Goal: Transaction & Acquisition: Obtain resource

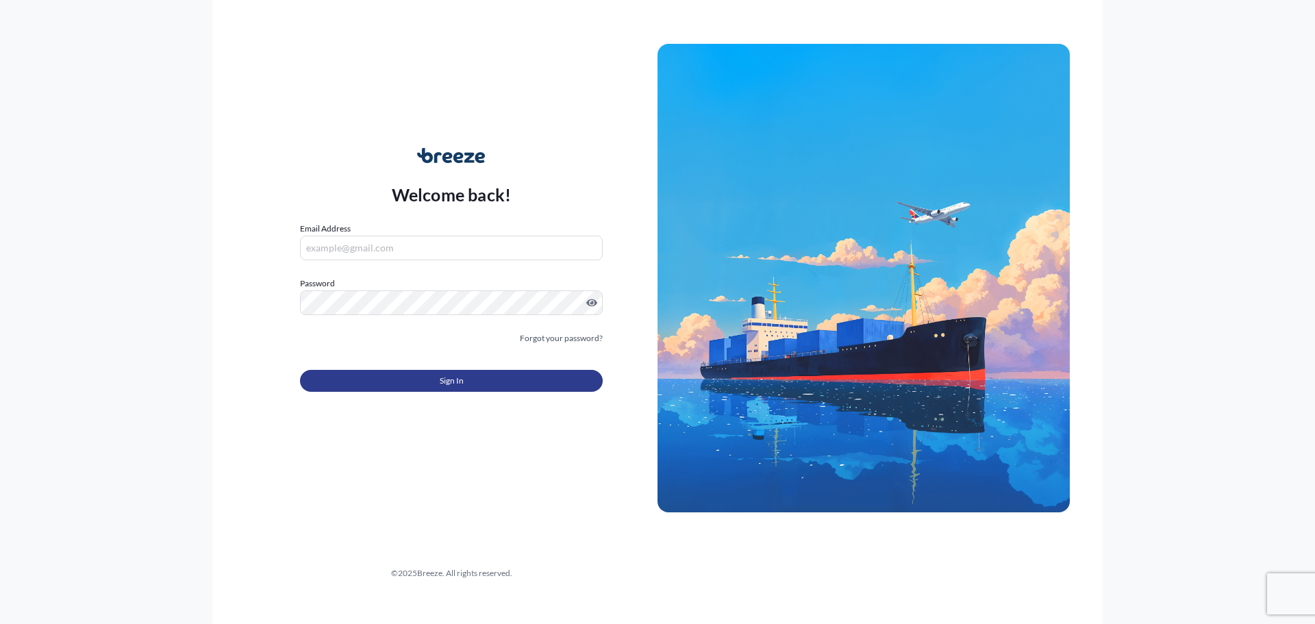
type input "[PERSON_NAME][EMAIL_ADDRESS][PERSON_NAME][DOMAIN_NAME]"
click at [471, 377] on button "Sign In" at bounding box center [451, 381] width 303 height 22
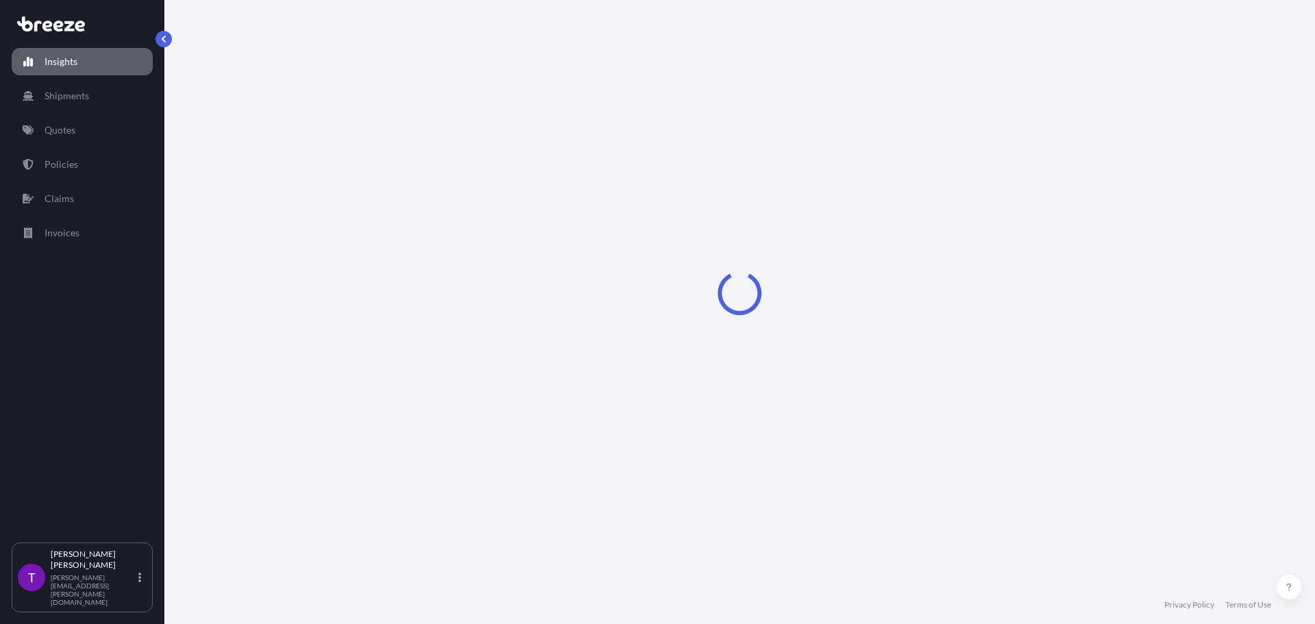
select select "2025"
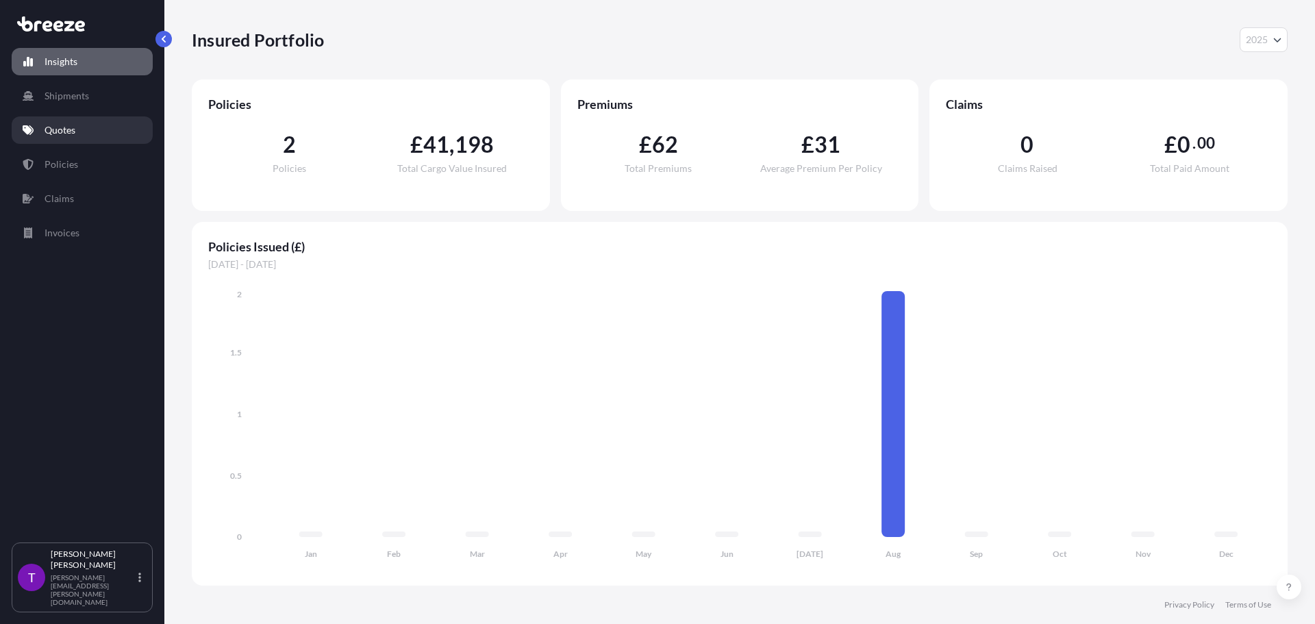
click at [79, 125] on link "Quotes" at bounding box center [82, 129] width 141 height 27
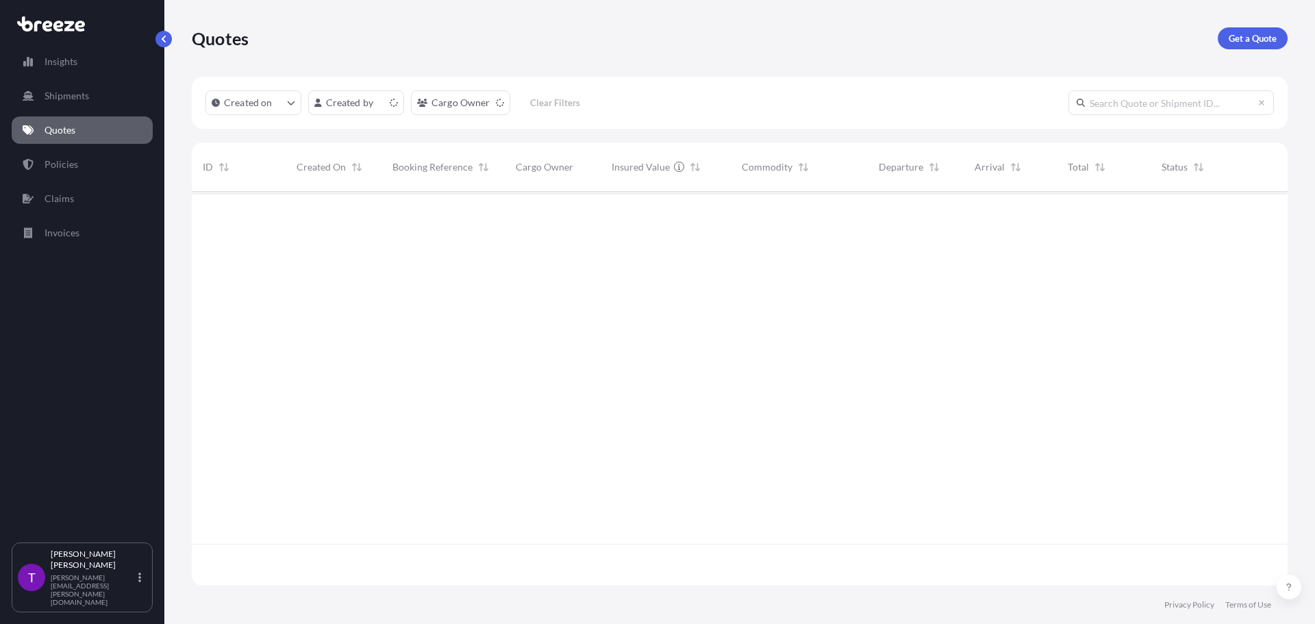
scroll to position [391, 1085]
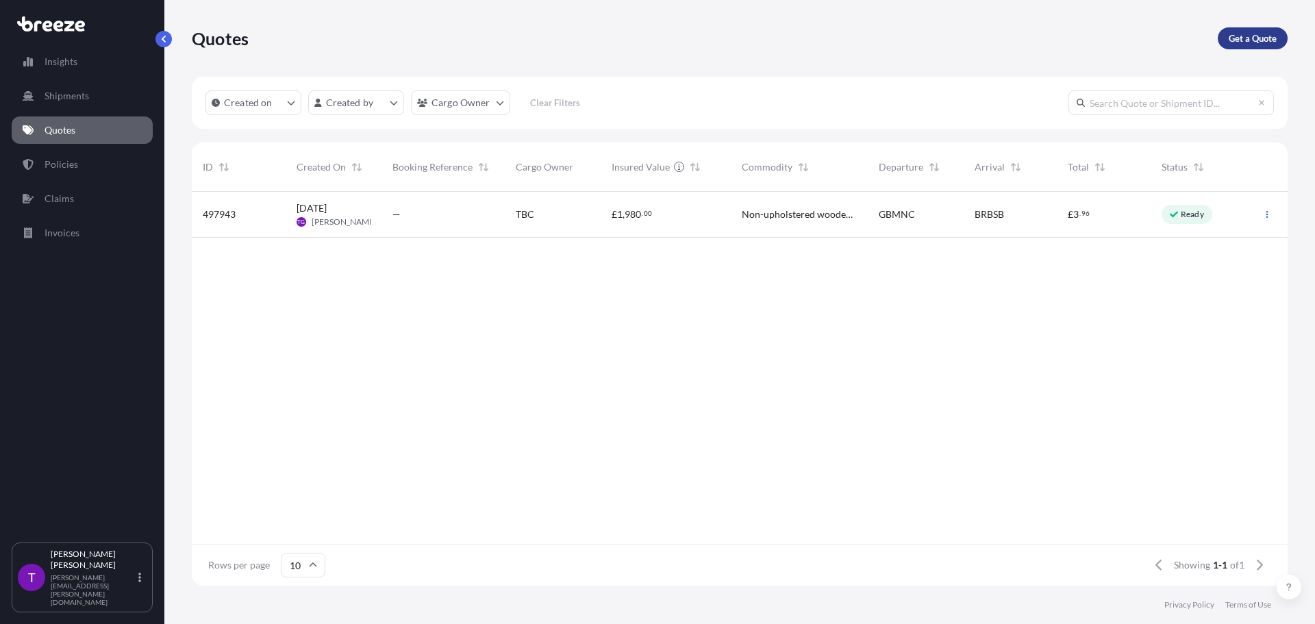
click at [1259, 40] on p "Get a Quote" at bounding box center [1253, 39] width 48 height 14
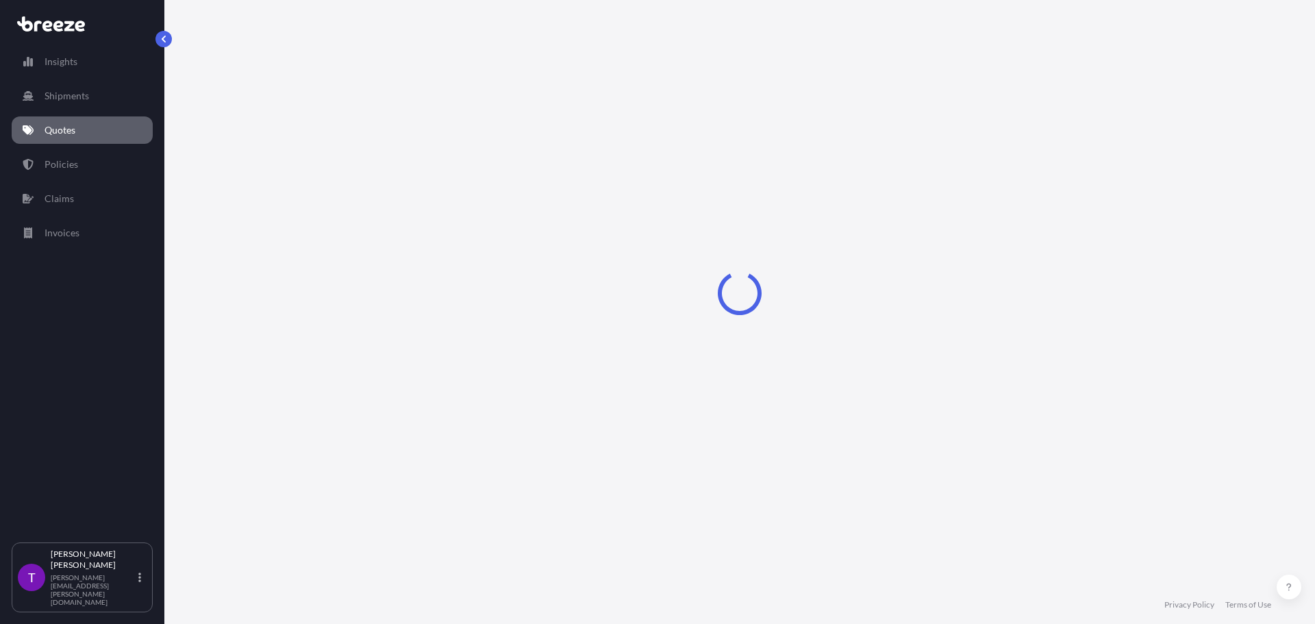
select select "Sea"
select select "1"
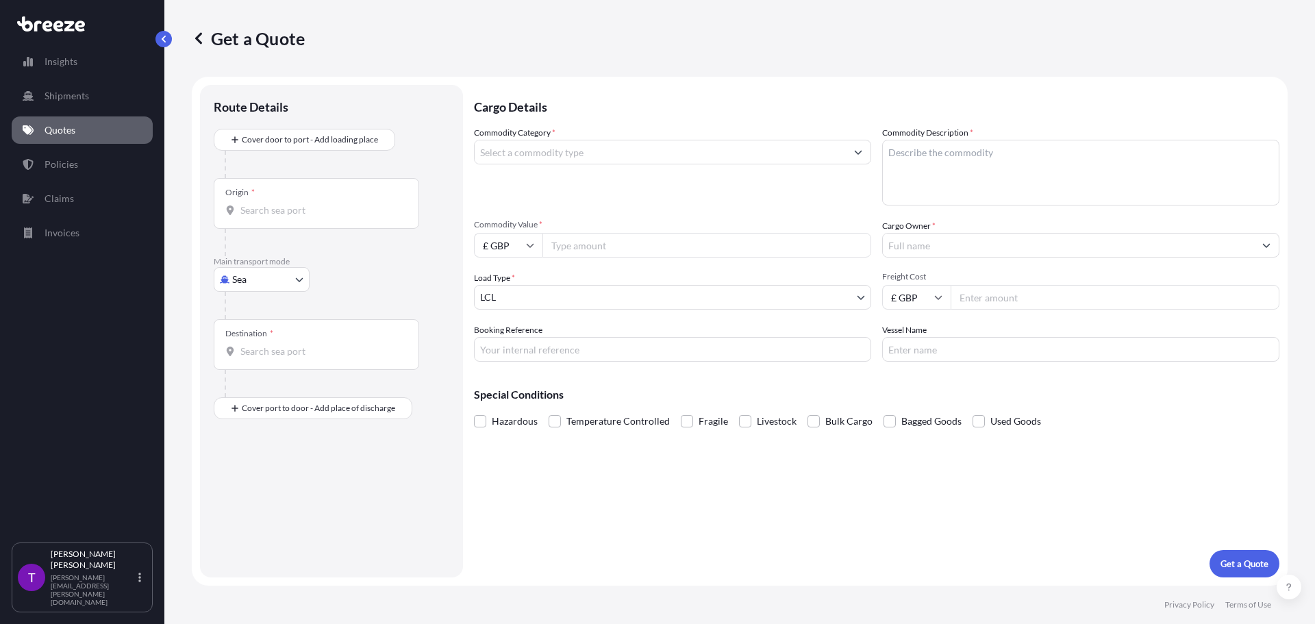
click at [503, 149] on input "Commodity Category *" at bounding box center [660, 152] width 371 height 25
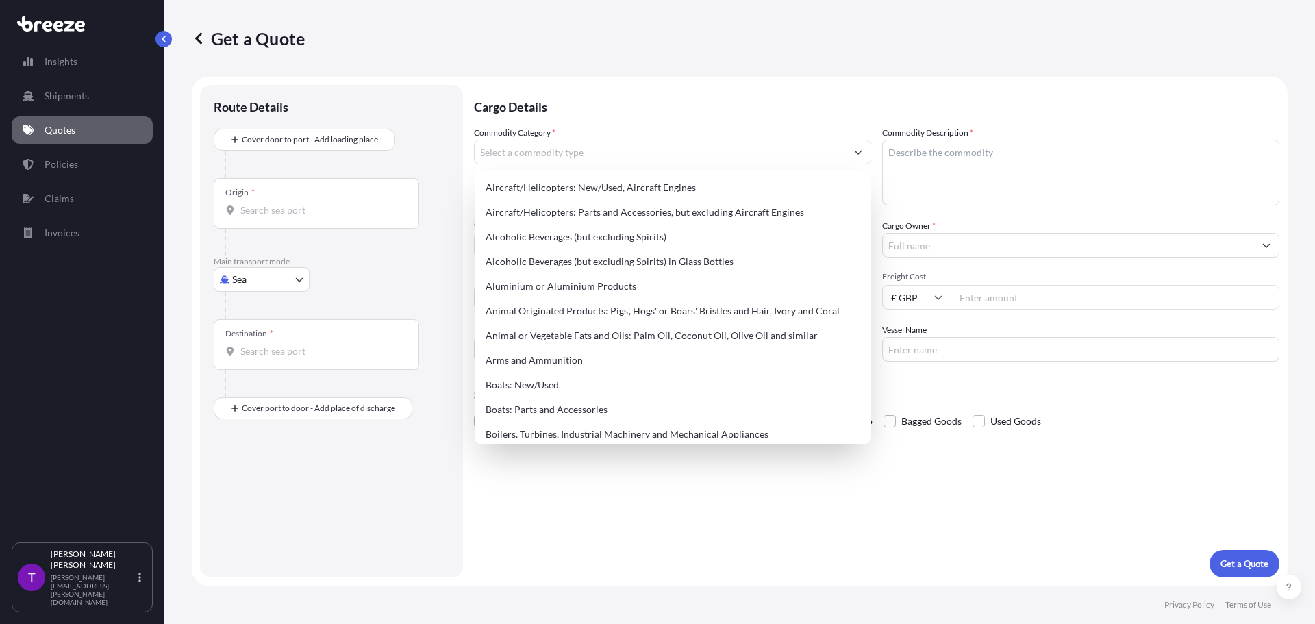
click at [253, 219] on div "Origin *" at bounding box center [316, 203] width 205 height 51
click at [253, 217] on input "Origin *" at bounding box center [321, 210] width 162 height 14
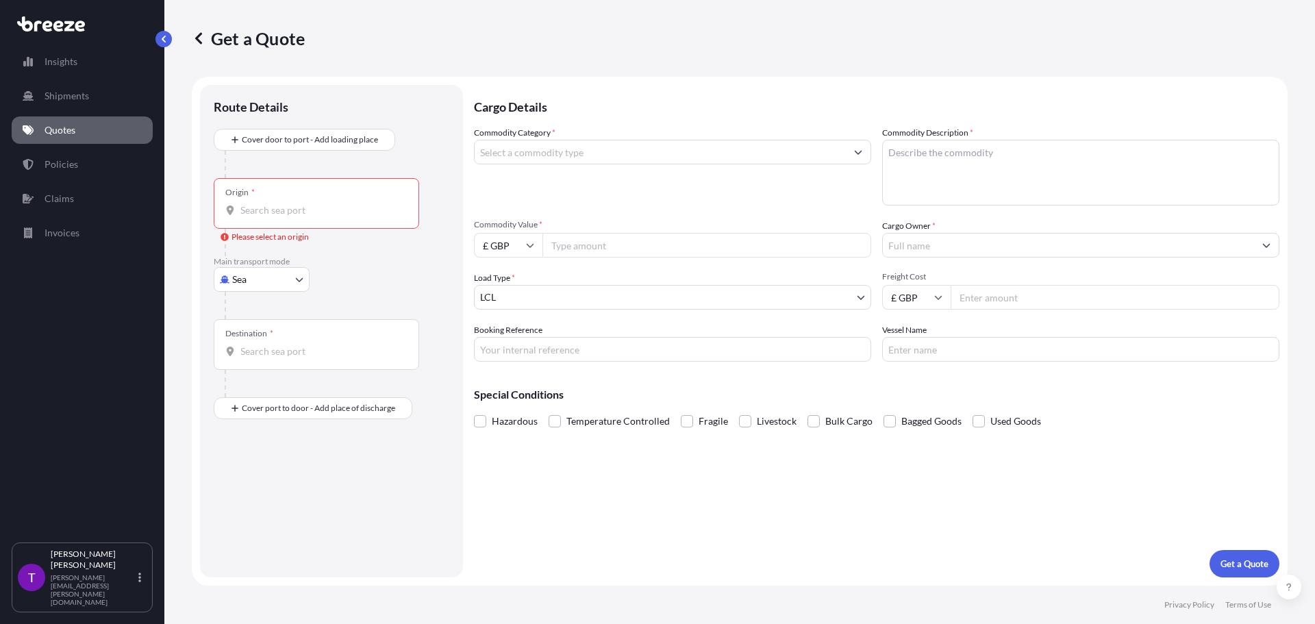
click at [287, 277] on body "0 options available. Insights Shipments Quotes Policies Claims Invoices T [PERS…" at bounding box center [657, 312] width 1315 height 624
click at [273, 364] on div "Road" at bounding box center [261, 364] width 85 height 25
select select "Road"
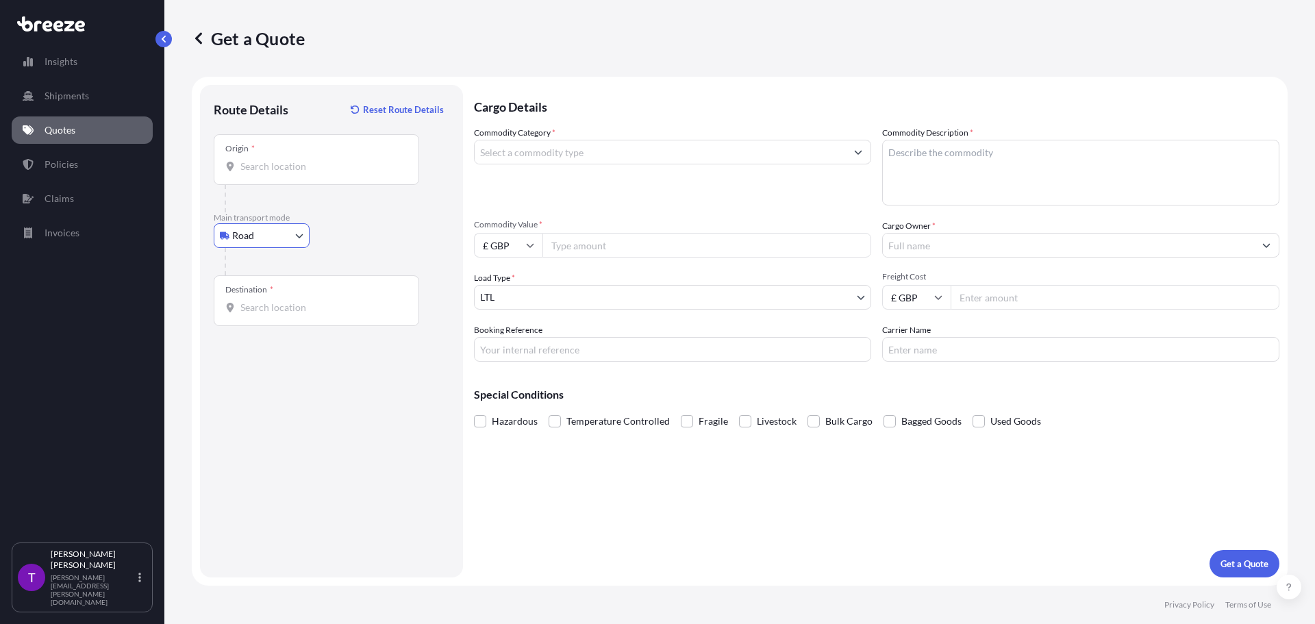
click at [244, 160] on input "Origin *" at bounding box center [321, 167] width 162 height 14
click at [257, 164] on input "Origin * Please select an origin" at bounding box center [321, 167] width 162 height 14
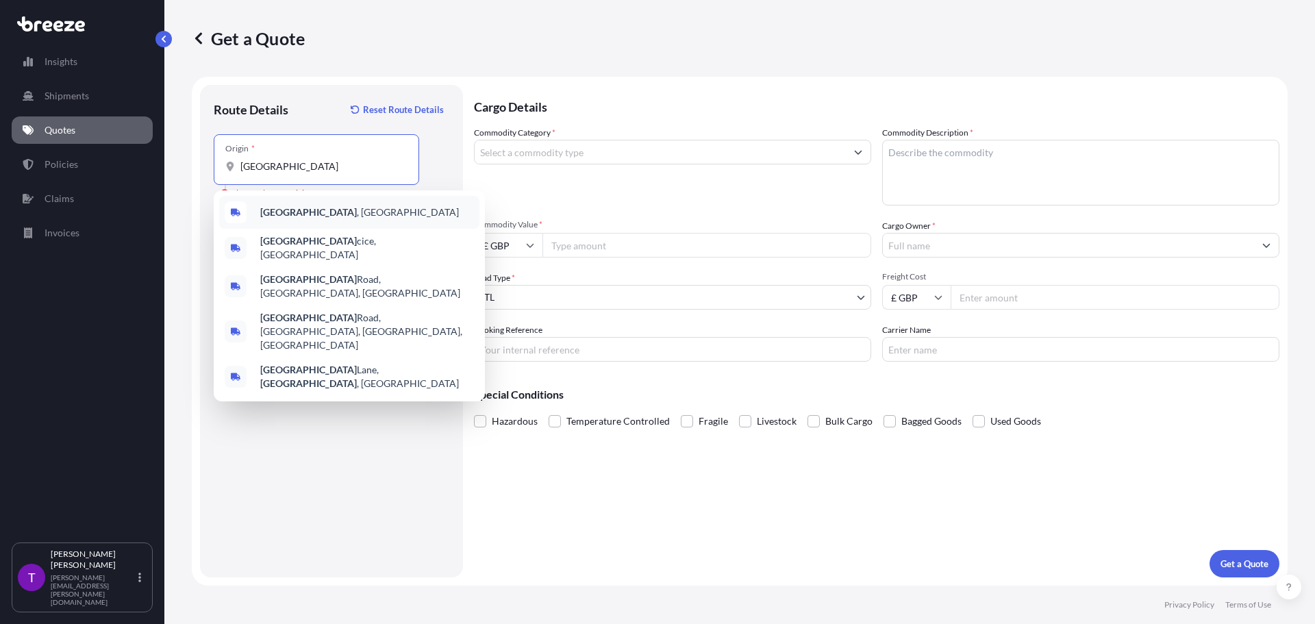
click at [298, 210] on span "[GEOGRAPHIC_DATA] , [GEOGRAPHIC_DATA]" at bounding box center [359, 212] width 199 height 14
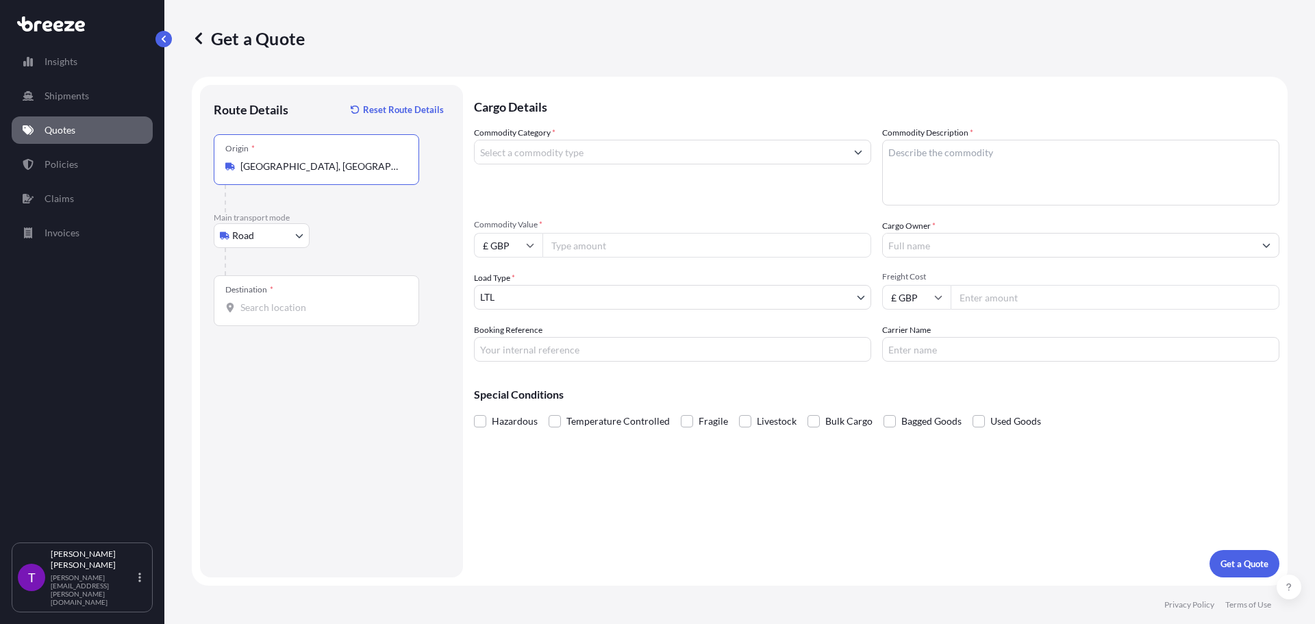
type input "[GEOGRAPHIC_DATA], [GEOGRAPHIC_DATA]"
click at [261, 308] on input "Destination *" at bounding box center [321, 308] width 162 height 14
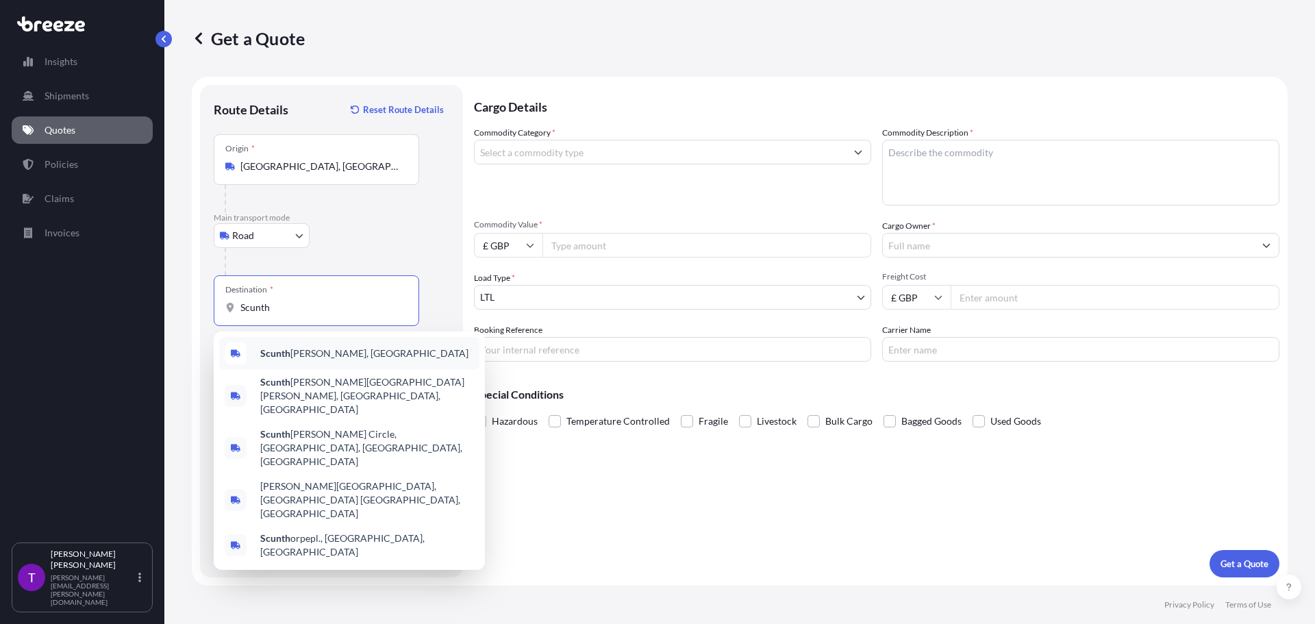
click at [296, 357] on span "Scunth [PERSON_NAME], [GEOGRAPHIC_DATA]" at bounding box center [364, 354] width 208 height 14
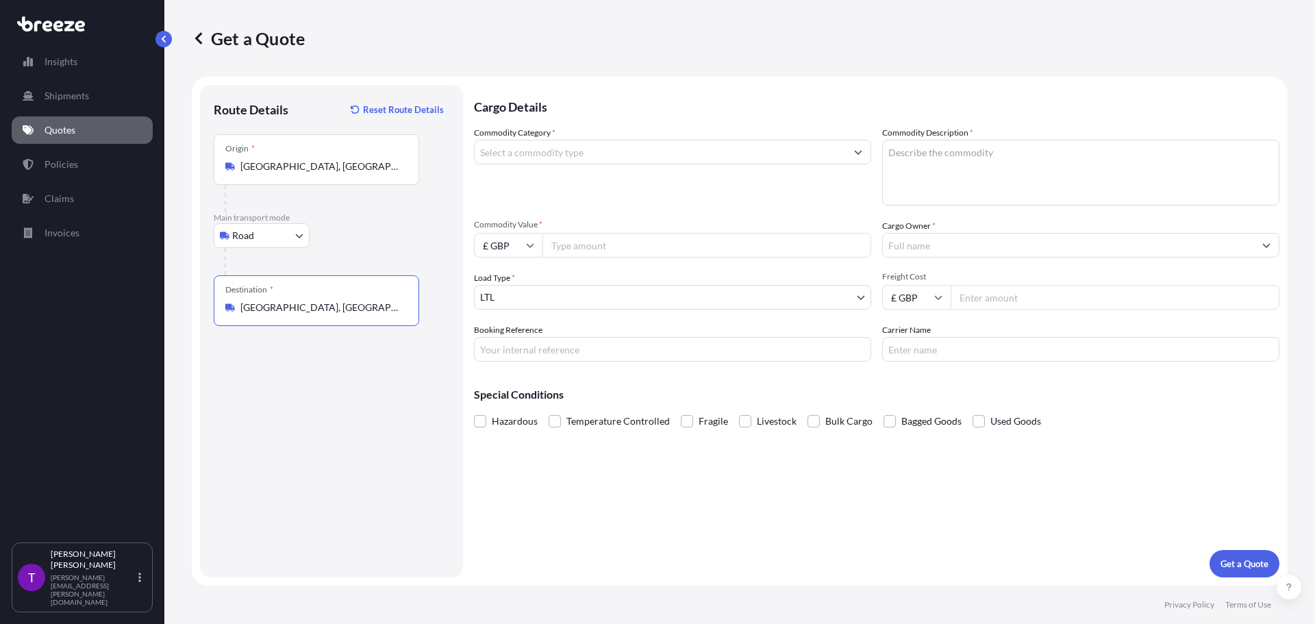
type input "[GEOGRAPHIC_DATA], [GEOGRAPHIC_DATA]"
click at [484, 155] on input "Commodity Category *" at bounding box center [660, 152] width 371 height 25
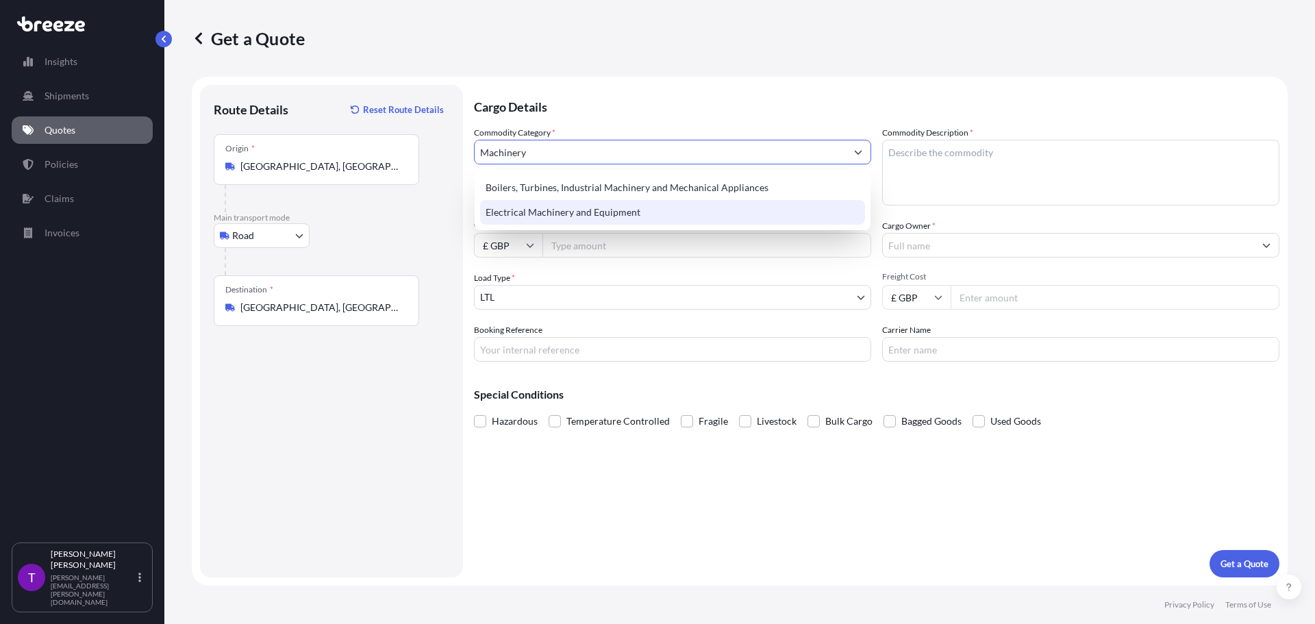
click at [530, 206] on div "Electrical Machinery and Equipment" at bounding box center [672, 212] width 385 height 25
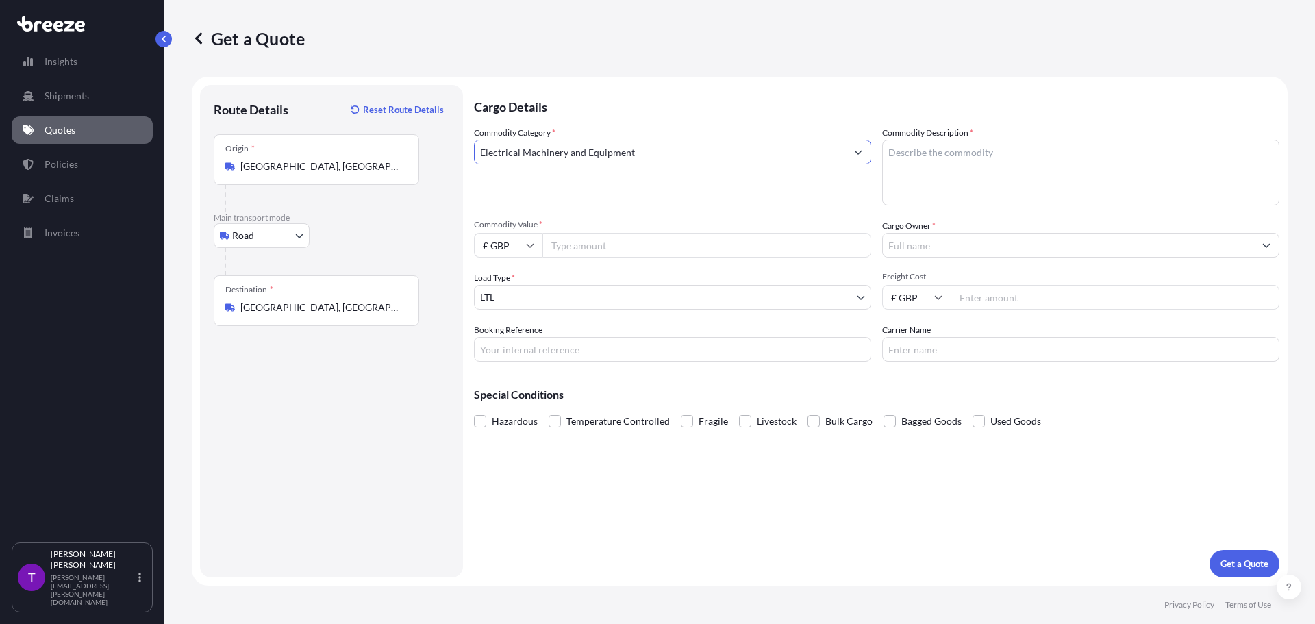
click at [554, 158] on input "Electrical Machinery and Equipment" at bounding box center [660, 152] width 371 height 25
drag, startPoint x: 651, startPoint y: 160, endPoint x: 416, endPoint y: 135, distance: 236.2
click at [416, 135] on form "Route Details Reset Route Details Place of loading Road Road Rail Origin * [GEO…" at bounding box center [740, 331] width 1096 height 509
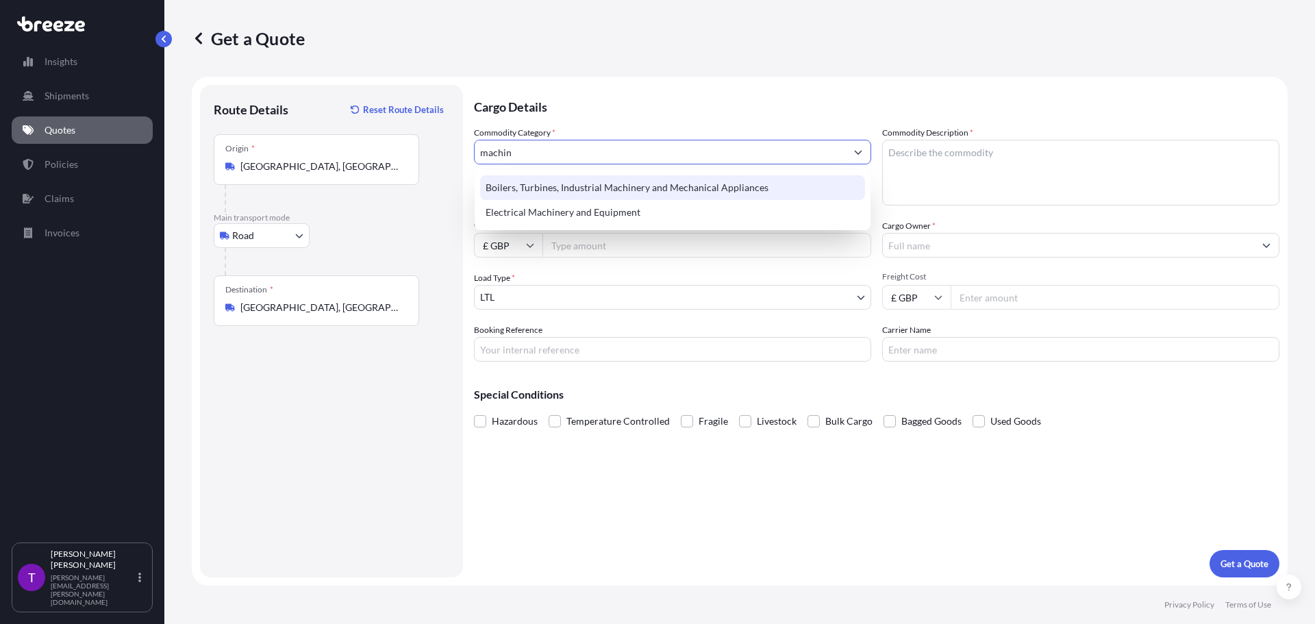
click at [613, 189] on div "Boilers, Turbines, Industrial Machinery and Mechanical Appliances" at bounding box center [672, 187] width 385 height 25
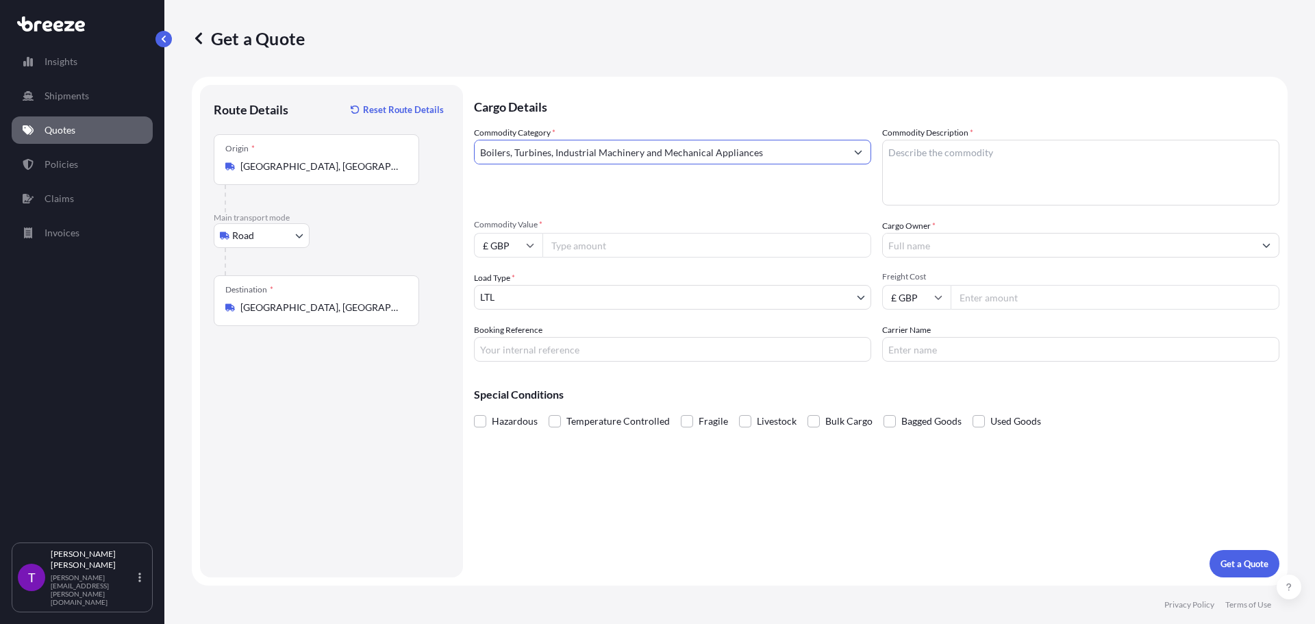
type input "Boilers, Turbines, Industrial Machinery and Mechanical Appliances"
click at [937, 158] on textarea "Commodity Description *" at bounding box center [1080, 173] width 397 height 66
click at [627, 242] on input "Commodity Value *" at bounding box center [706, 245] width 329 height 25
type input "25000"
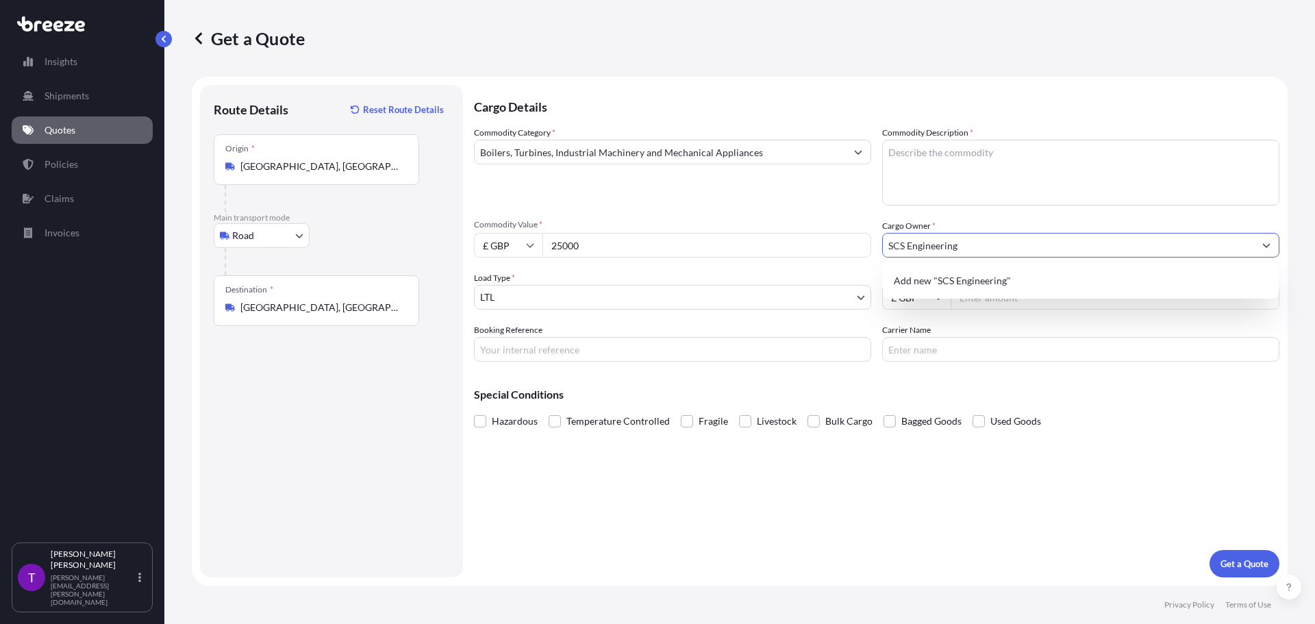
type input "SCS Engineering"
click at [549, 320] on div "Commodity Category * Boilers, Turbines, Industrial Machinery and Mechanical App…" at bounding box center [876, 244] width 805 height 236
drag, startPoint x: 991, startPoint y: 244, endPoint x: 785, endPoint y: 221, distance: 206.8
click at [796, 231] on div "Commodity Category * Boilers, Turbines, Industrial Machinery and Mechanical App…" at bounding box center [876, 244] width 805 height 236
click at [798, 207] on div "Commodity Category * Boilers, Turbines, Industrial Machinery and Mechanical App…" at bounding box center [876, 244] width 805 height 236
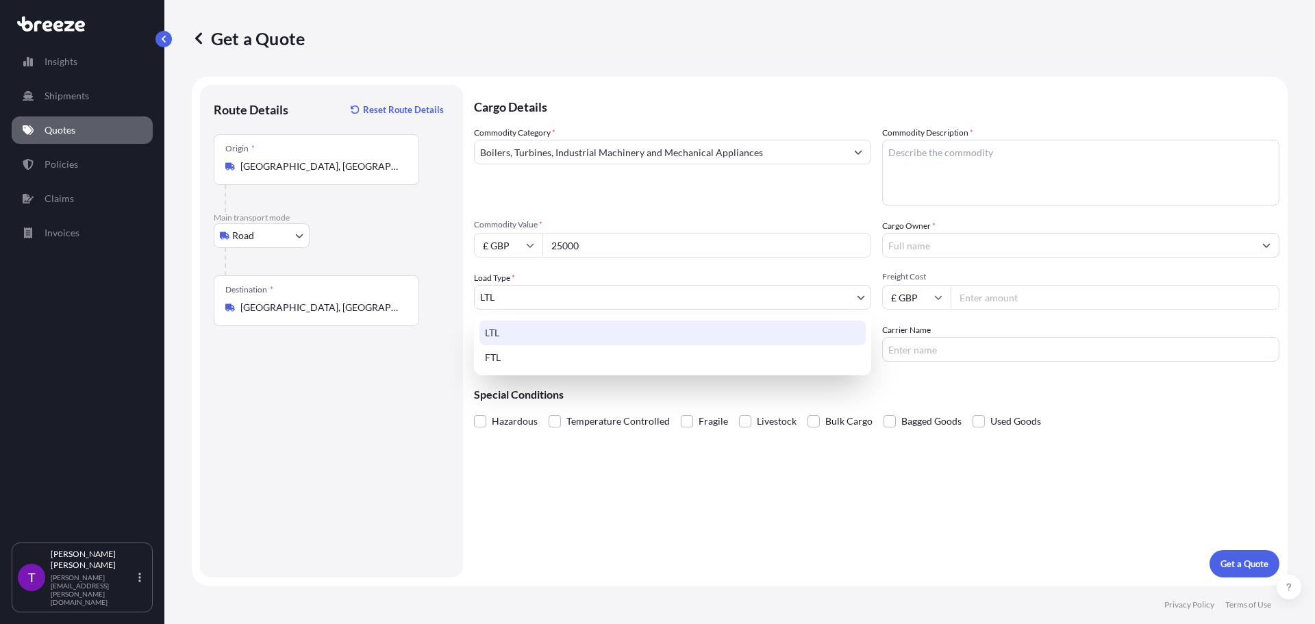
click at [563, 302] on body "Insights Shipments Quotes Policies Claims Invoices T [PERSON_NAME] [PERSON_NAME…" at bounding box center [657, 312] width 1315 height 624
click at [539, 286] on body "Insights Shipments Quotes Policies Claims Invoices T [PERSON_NAME] [PERSON_NAME…" at bounding box center [657, 312] width 1315 height 624
click at [531, 360] on div "FTL" at bounding box center [672, 357] width 386 height 25
select select "2"
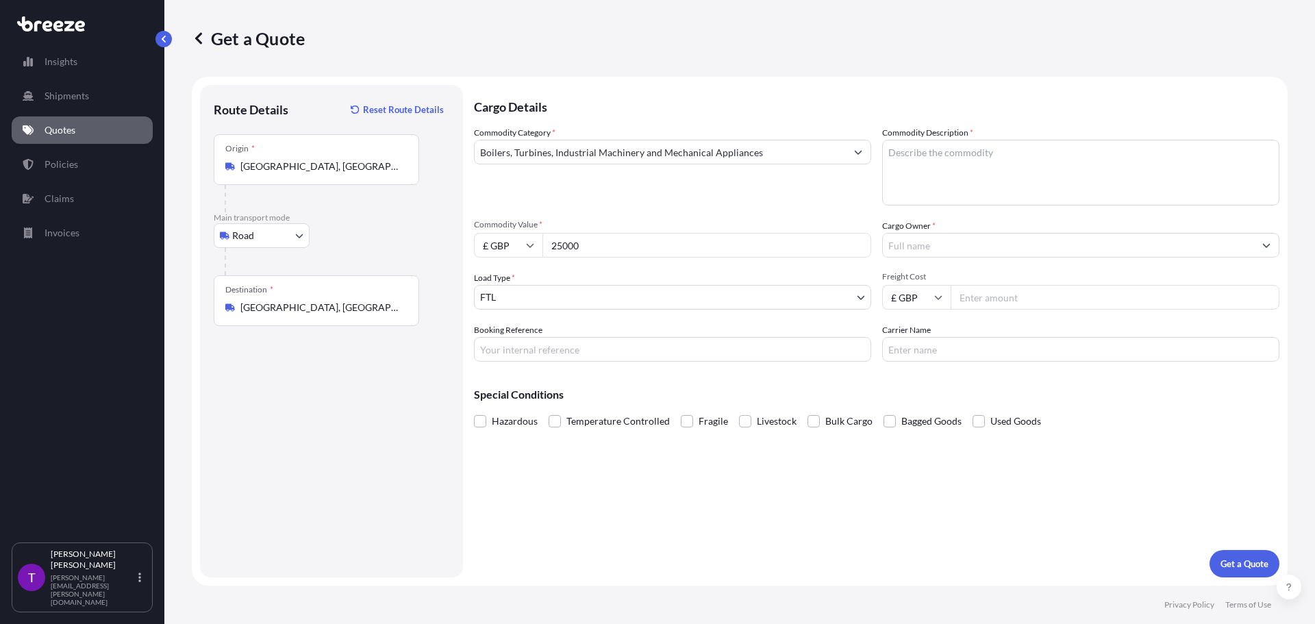
click at [998, 299] on input "Freight Cost" at bounding box center [1115, 297] width 329 height 25
click at [514, 353] on input "Booking Reference" at bounding box center [672, 349] width 397 height 25
click at [984, 298] on input "Freight Cost" at bounding box center [1115, 297] width 329 height 25
type input "695.00"
click at [1245, 574] on button "Get a Quote" at bounding box center [1244, 563] width 70 height 27
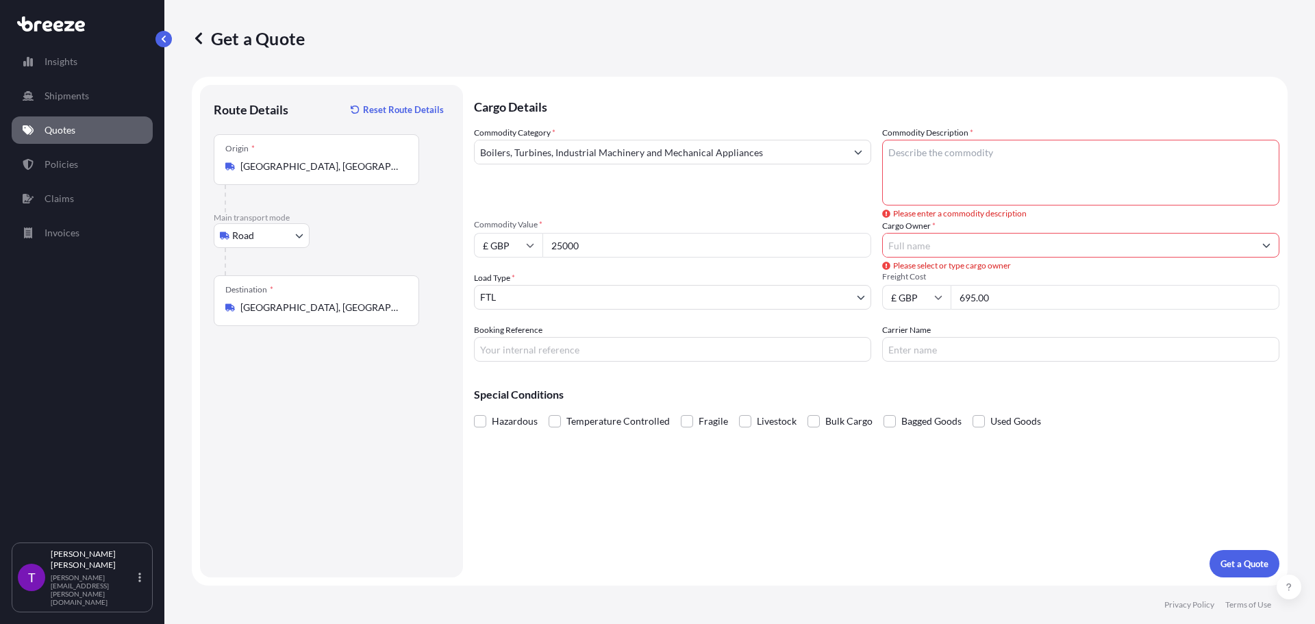
click at [928, 242] on input "Cargo Owner *" at bounding box center [1068, 245] width 371 height 25
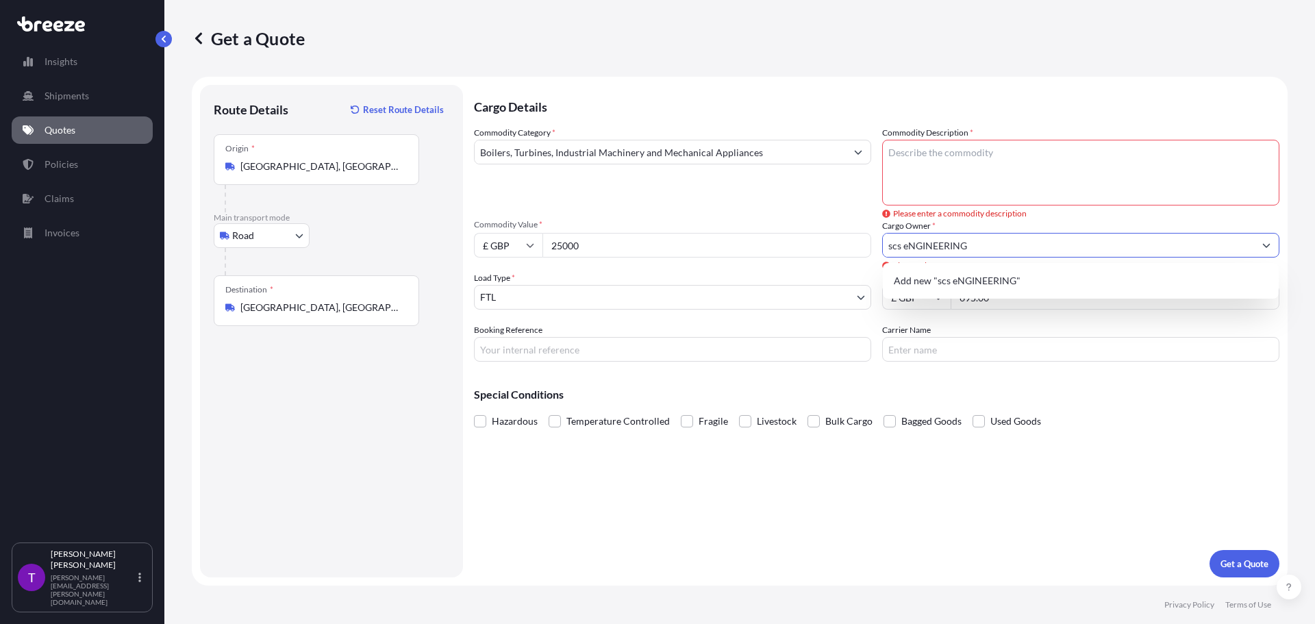
drag, startPoint x: 1016, startPoint y: 247, endPoint x: 717, endPoint y: 233, distance: 298.9
click at [717, 233] on div "Commodity Category * Boilers, Turbines, Industrial Machinery and Mechanical App…" at bounding box center [876, 244] width 805 height 236
type input "SCS Engineering"
click at [1000, 233] on div "SCS Engineering" at bounding box center [1080, 245] width 397 height 25
click at [914, 155] on textarea "Commodity Description *" at bounding box center [1080, 173] width 397 height 66
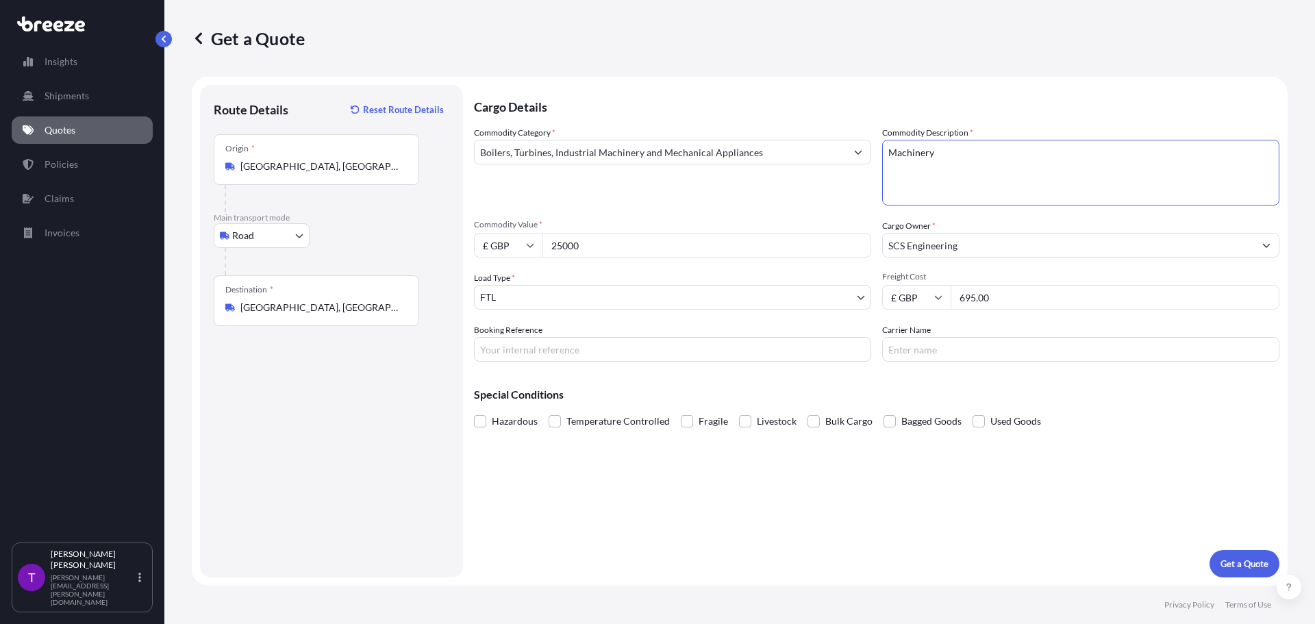
drag, startPoint x: 957, startPoint y: 155, endPoint x: 879, endPoint y: 143, distance: 79.0
click at [883, 143] on textarea "Machinery" at bounding box center [1080, 173] width 397 height 66
type textarea "Conveyor"
click at [1245, 560] on p "Get a Quote" at bounding box center [1244, 564] width 48 height 14
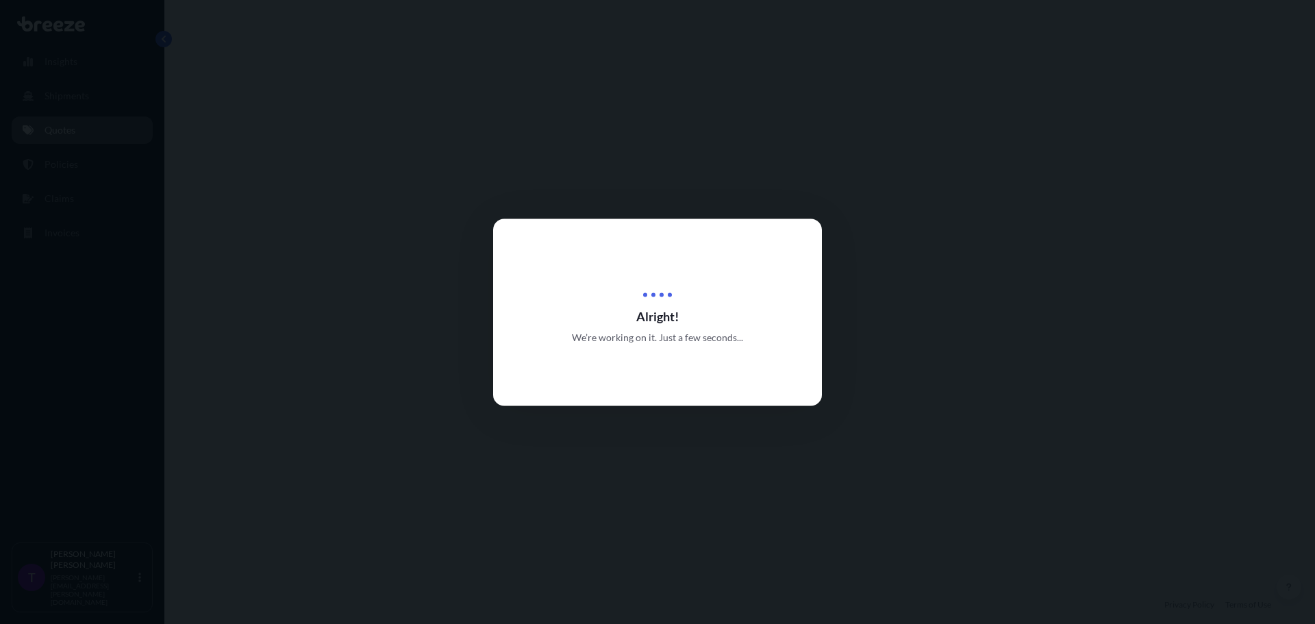
select select "Road"
select select "2"
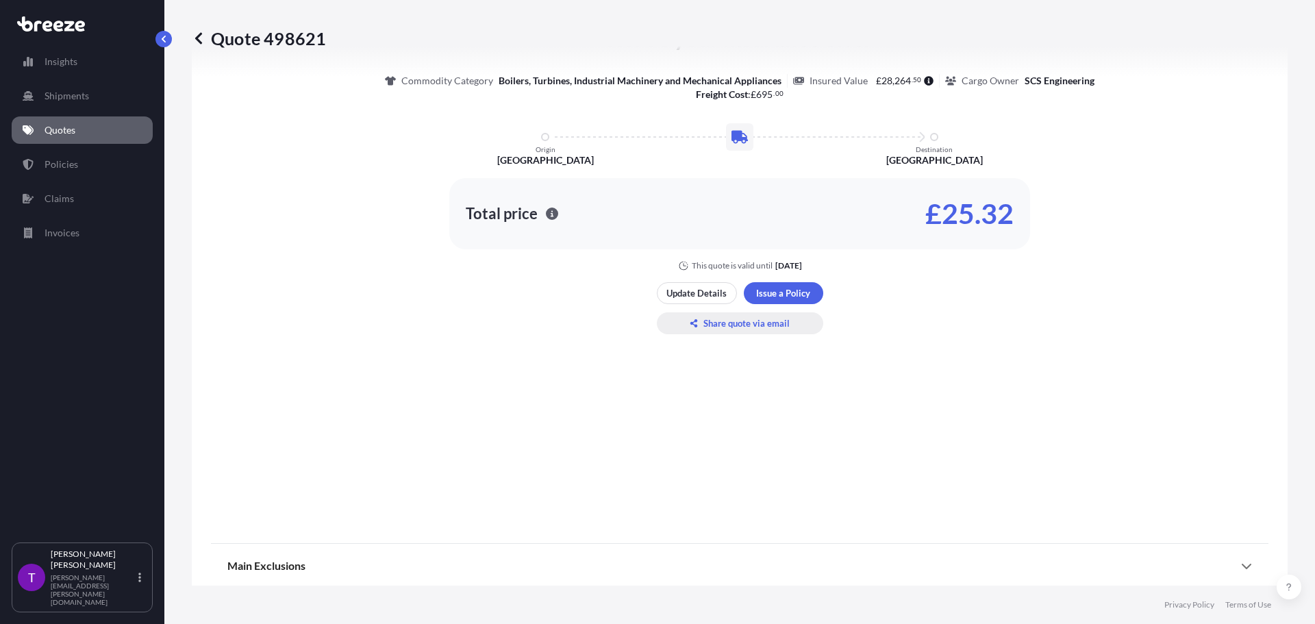
scroll to position [695, 0]
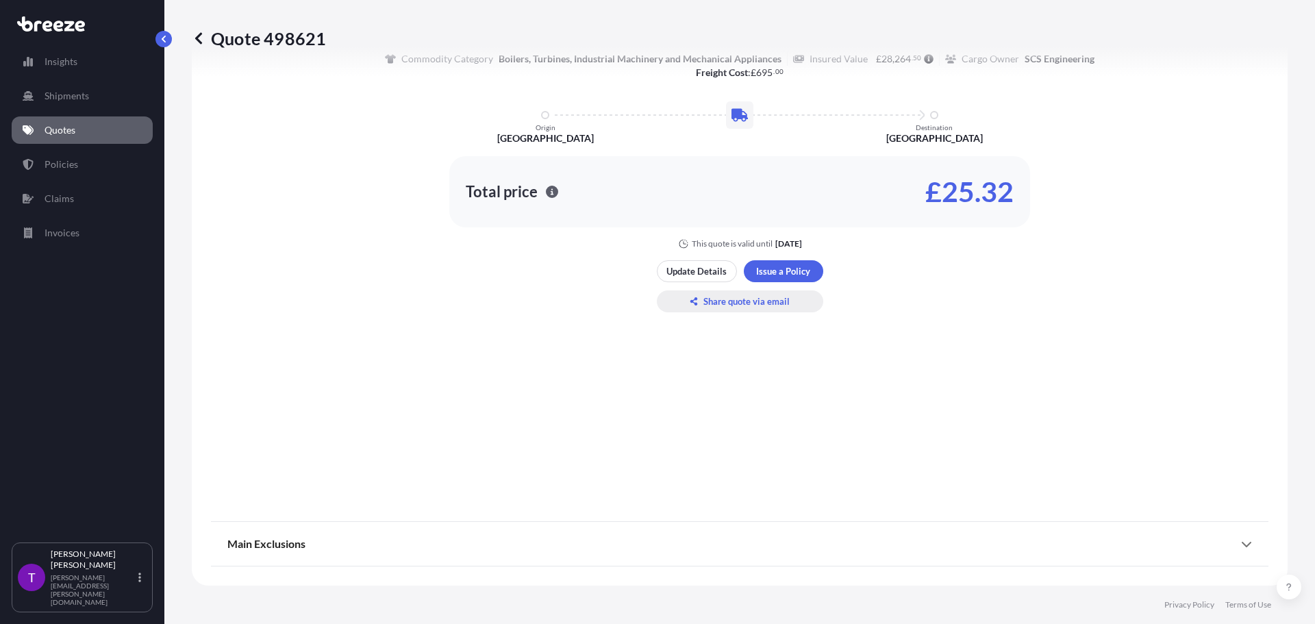
click at [755, 297] on p "Share quote via email" at bounding box center [746, 301] width 86 height 14
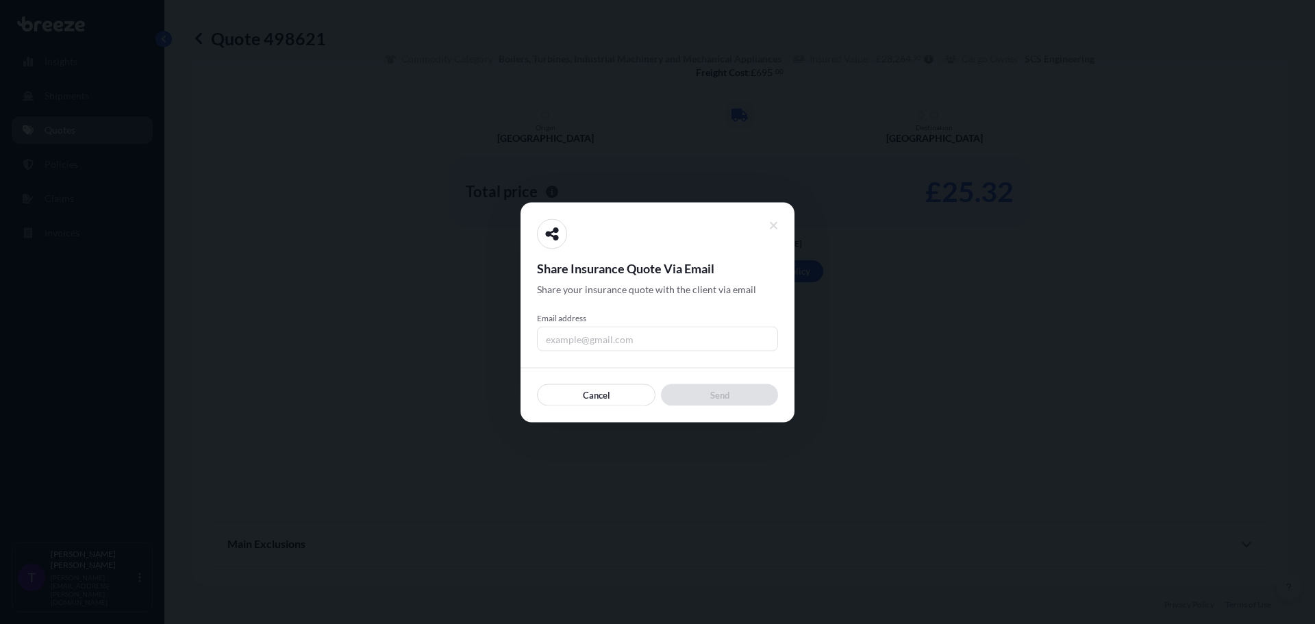
click at [627, 342] on input "Email address" at bounding box center [657, 338] width 241 height 25
type input "[PERSON_NAME][EMAIL_ADDRESS][PERSON_NAME][DOMAIN_NAME]"
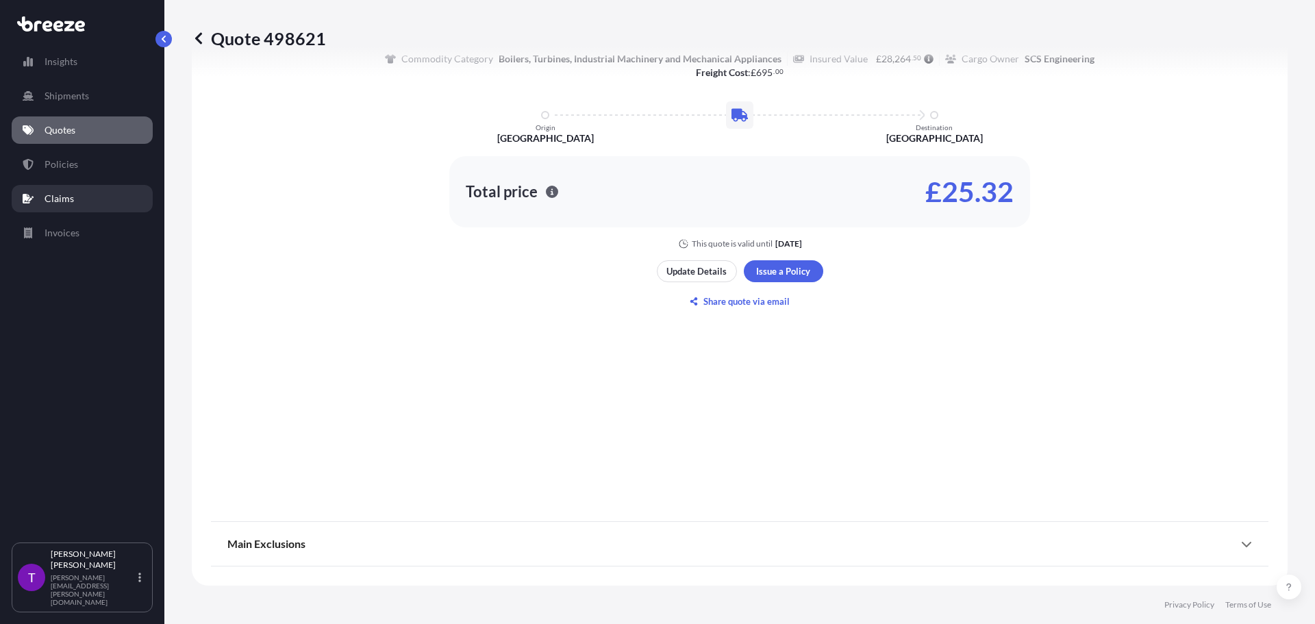
click at [72, 195] on p "Claims" at bounding box center [59, 199] width 29 height 14
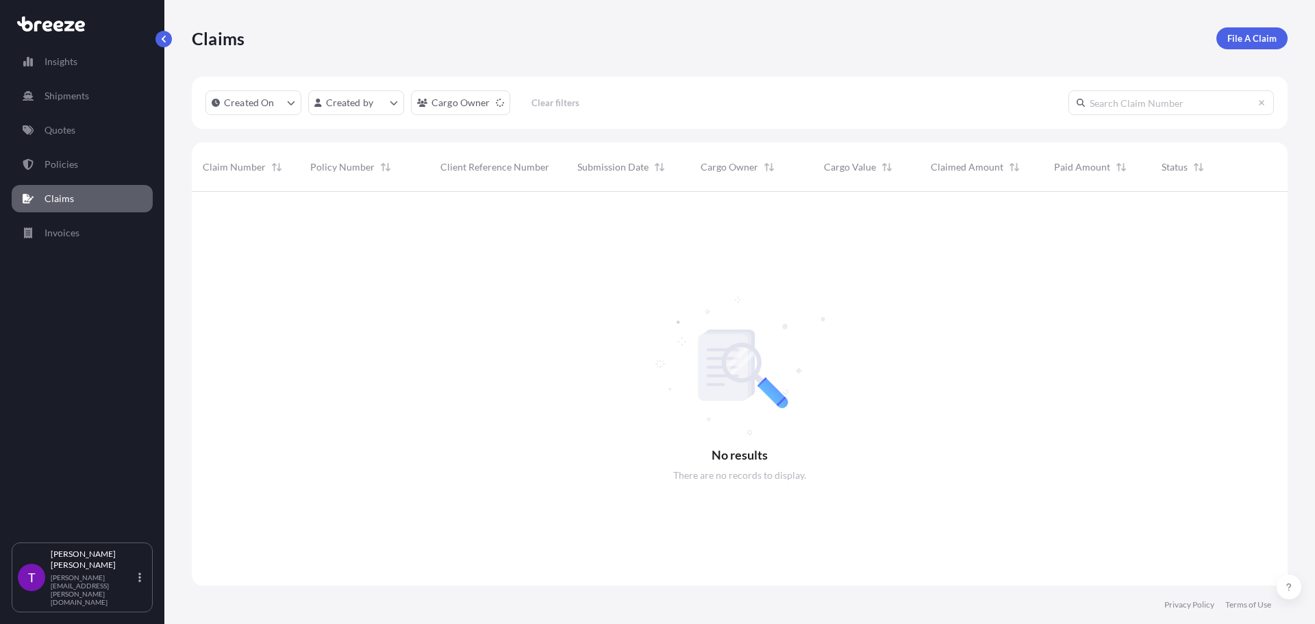
scroll to position [433, 1085]
click at [71, 162] on p "Policies" at bounding box center [62, 165] width 34 height 14
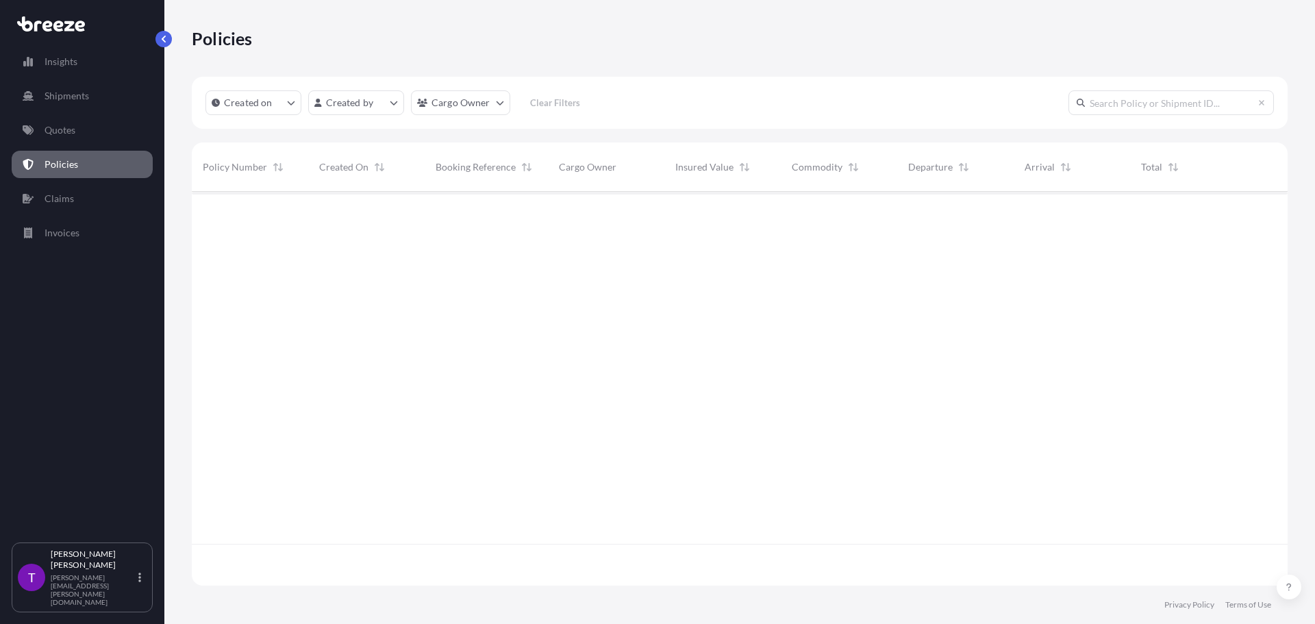
scroll to position [391, 1085]
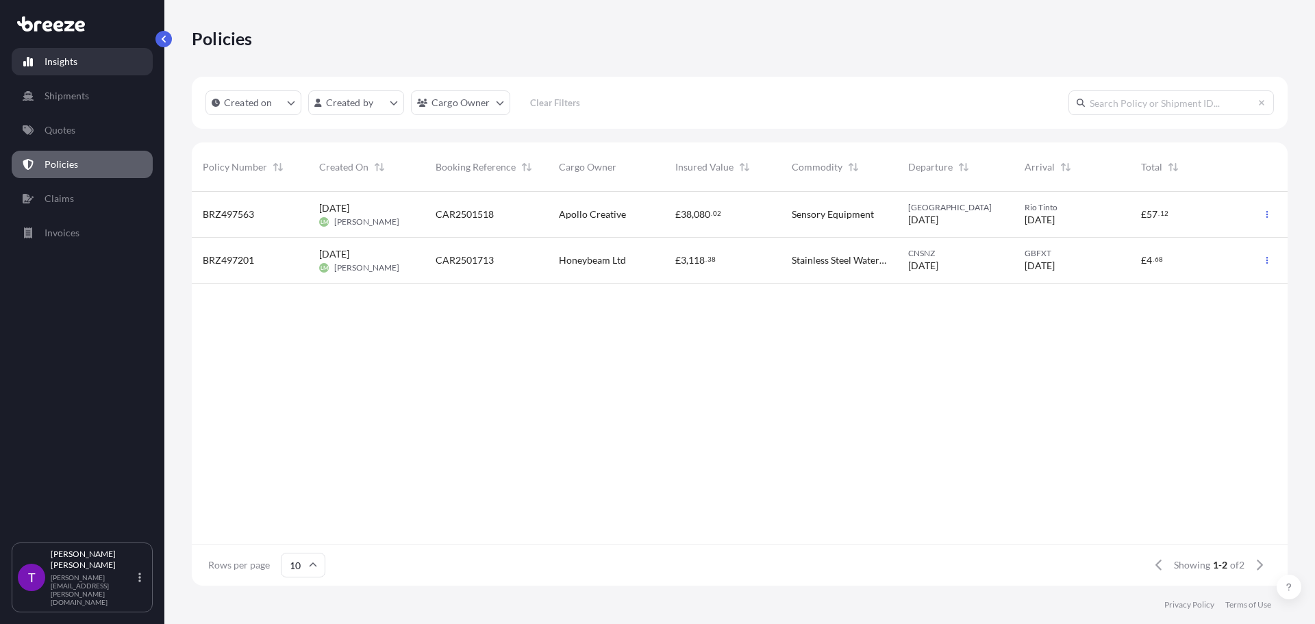
click at [79, 63] on link "Insights" at bounding box center [82, 61] width 141 height 27
select select "2025"
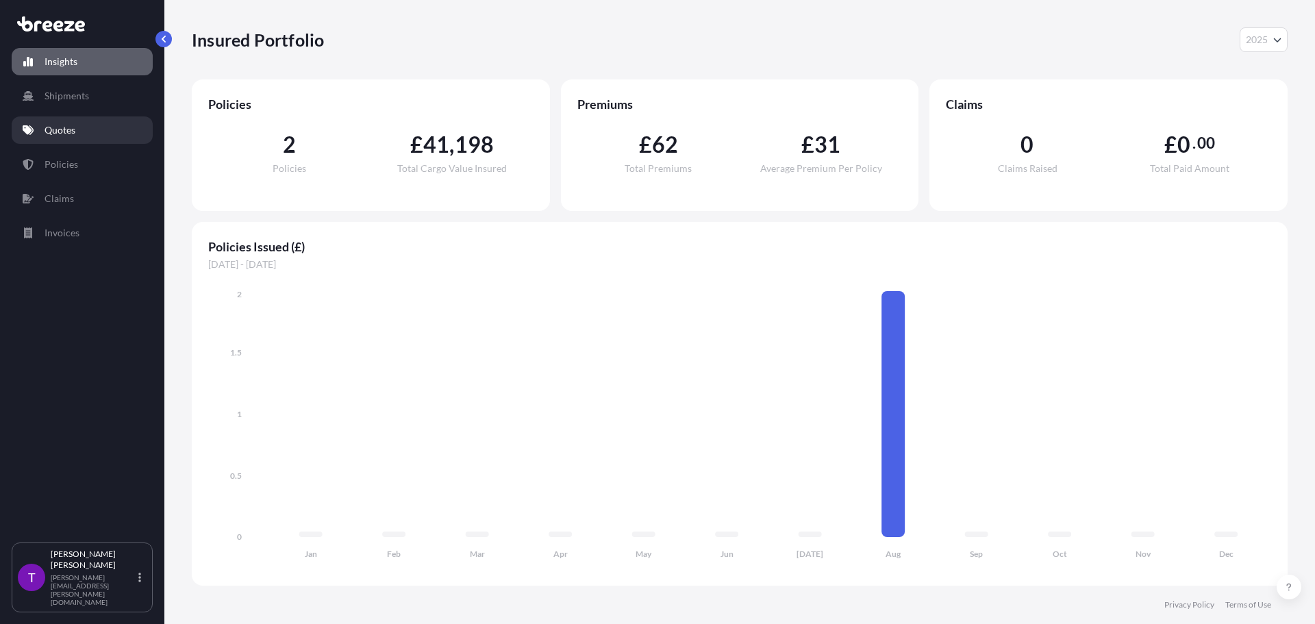
click at [71, 125] on p "Quotes" at bounding box center [60, 130] width 31 height 14
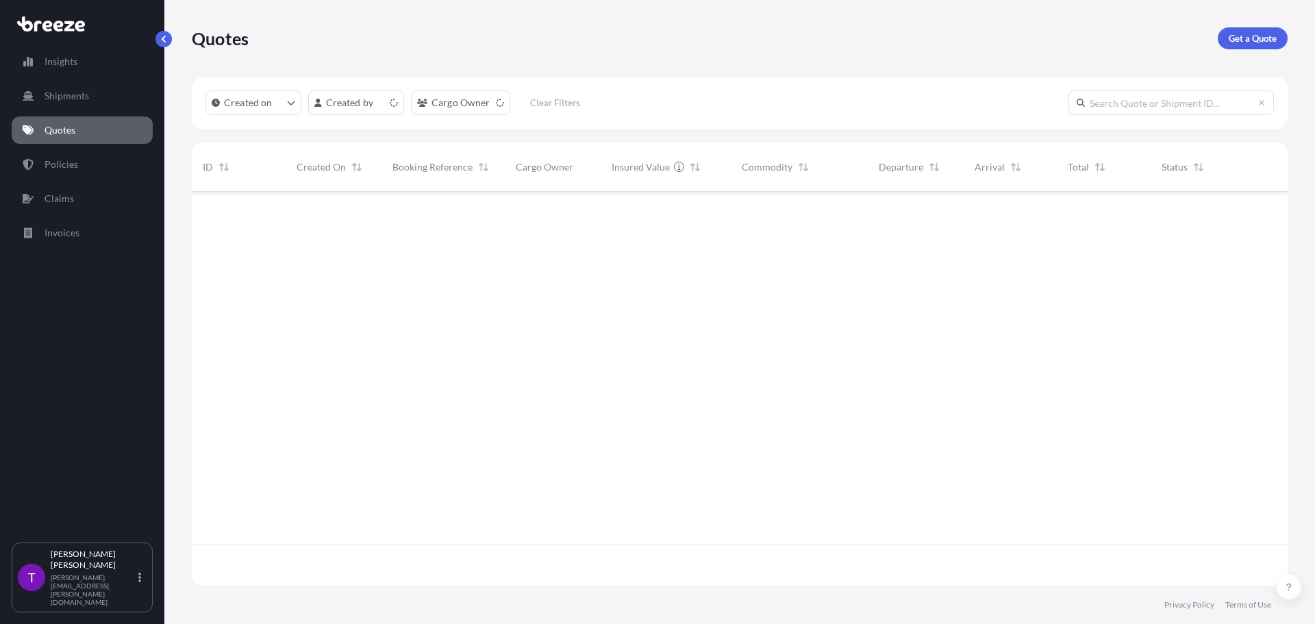
scroll to position [391, 1085]
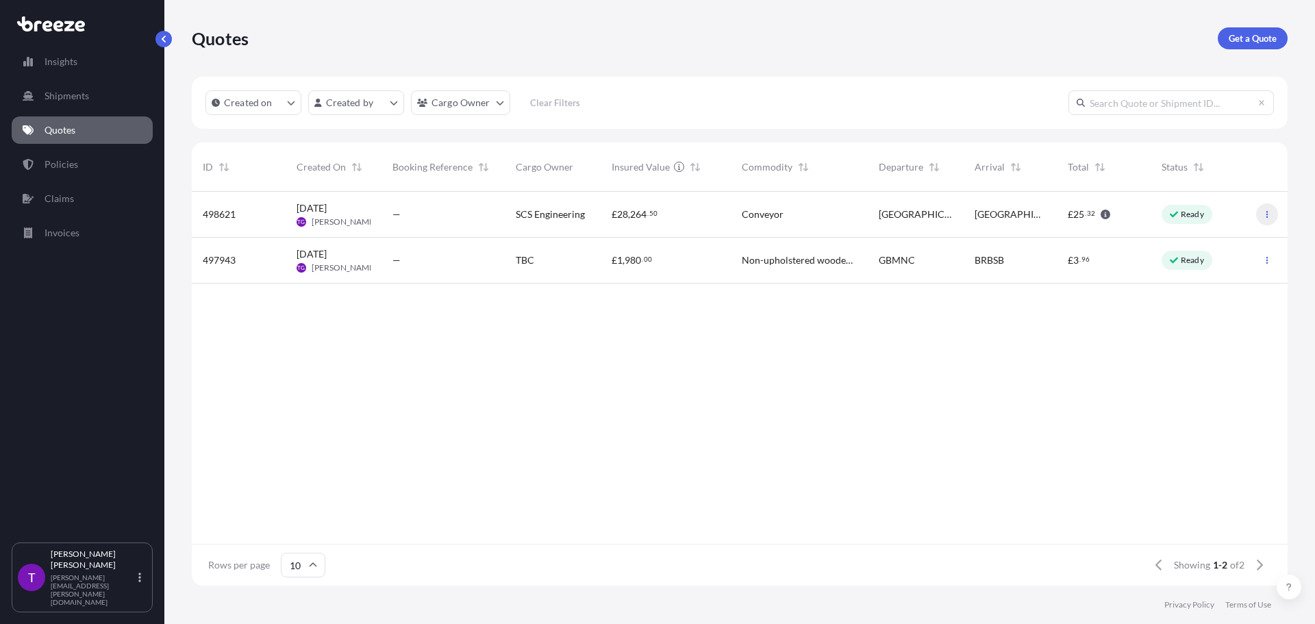
click at [1269, 211] on icon "button" at bounding box center [1267, 214] width 8 height 8
click at [1266, 212] on icon "button" at bounding box center [1267, 214] width 8 height 8
click at [327, 211] on span "[DATE]" at bounding box center [312, 208] width 30 height 14
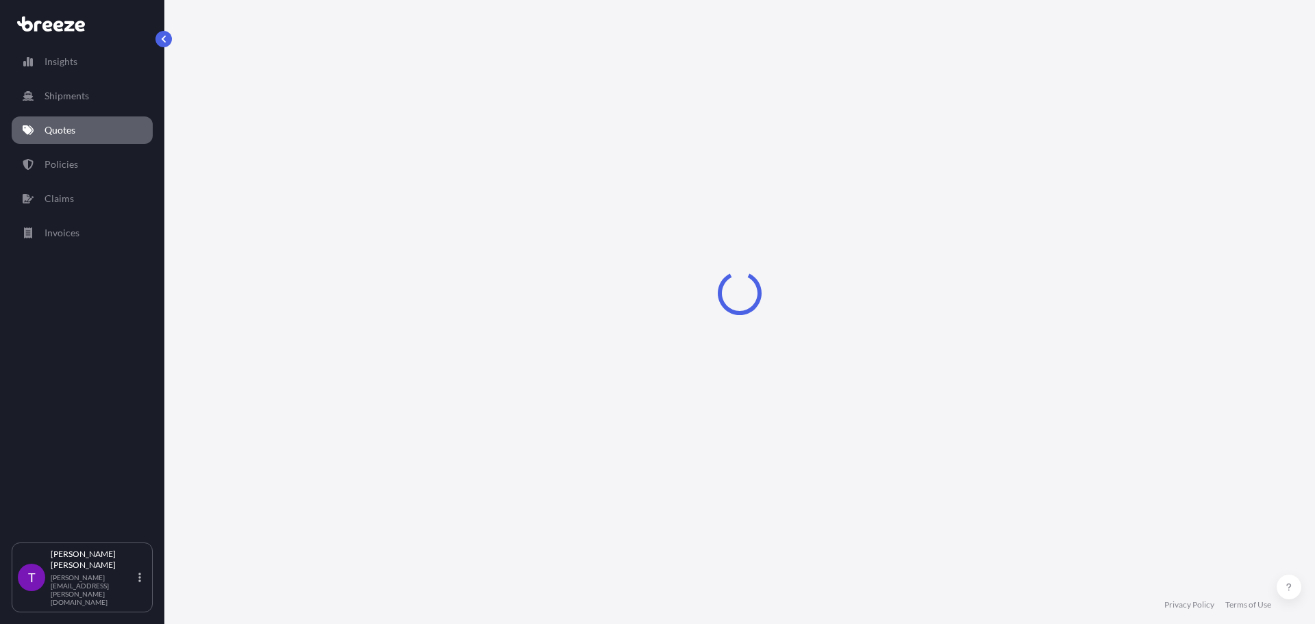
select select "Road"
select select "2"
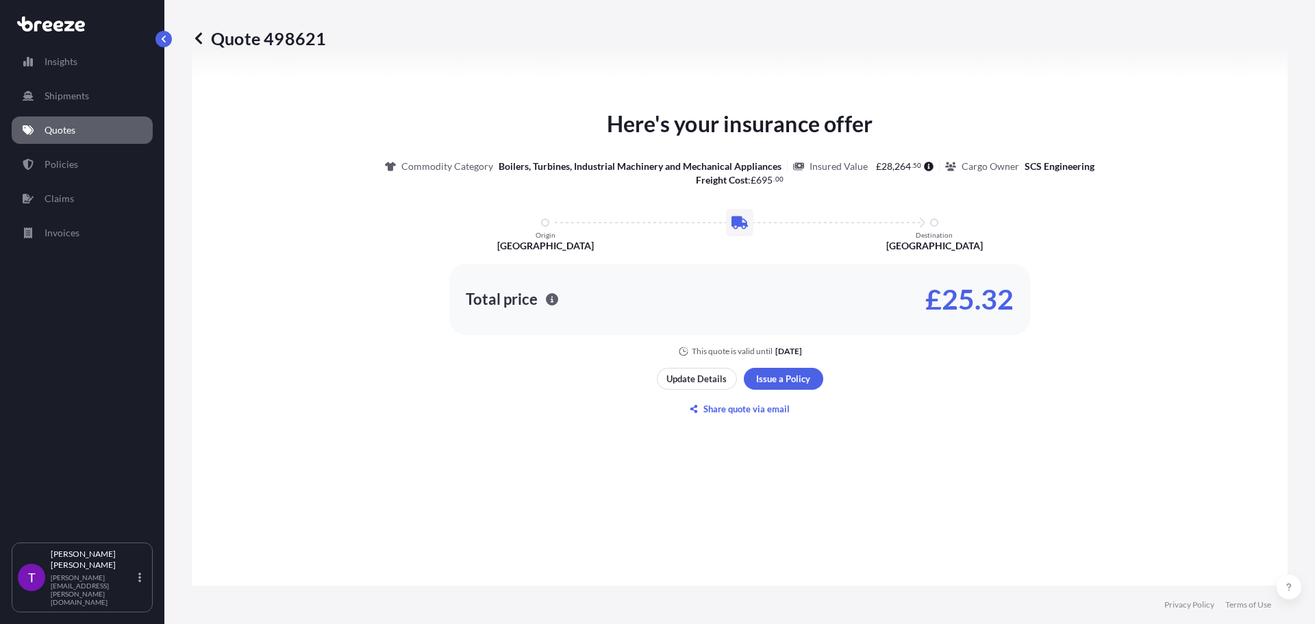
scroll to position [618, 0]
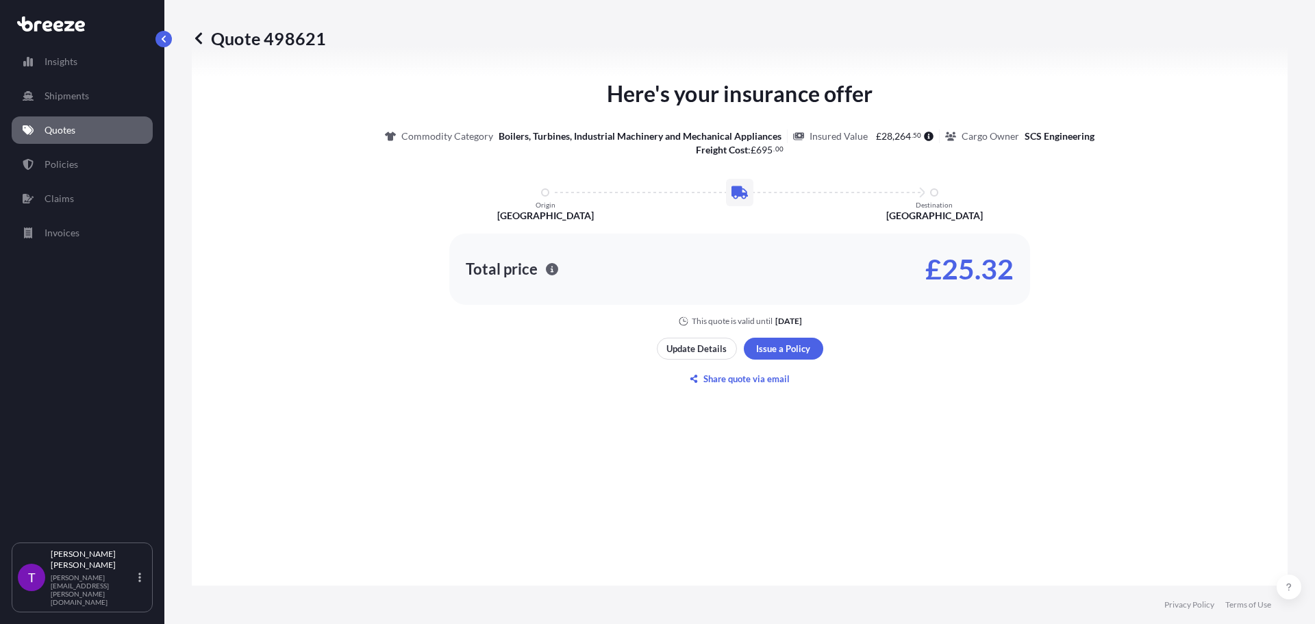
click at [203, 40] on icon at bounding box center [199, 39] width 14 height 14
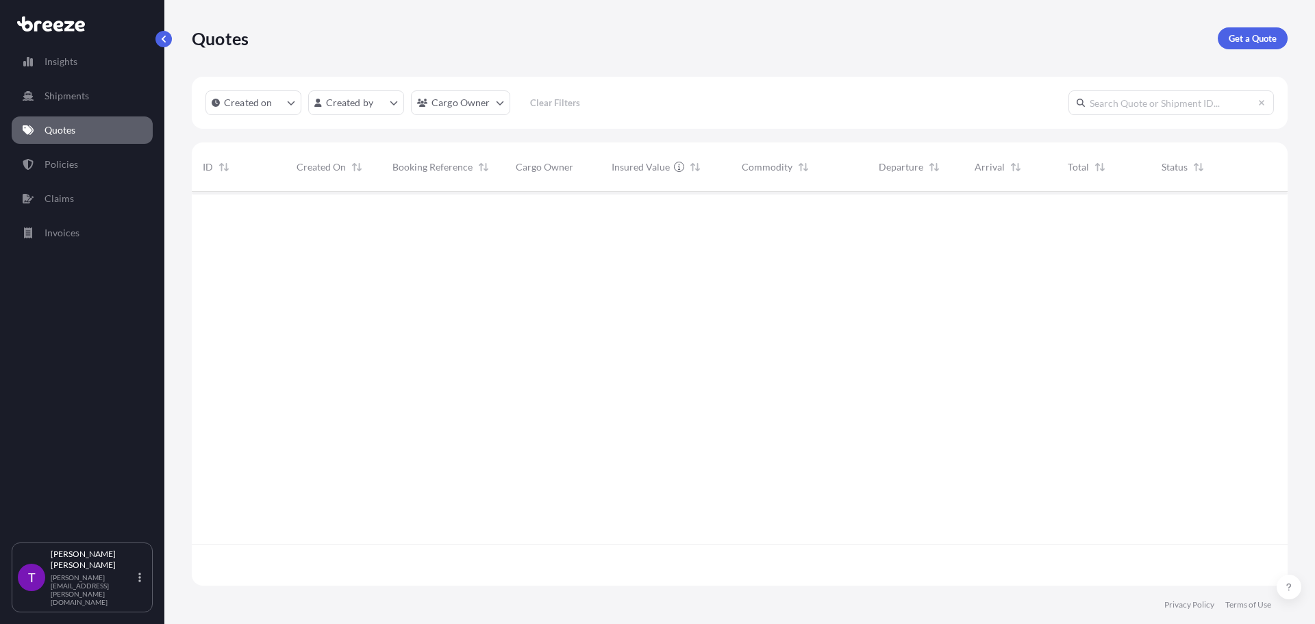
scroll to position [391, 1085]
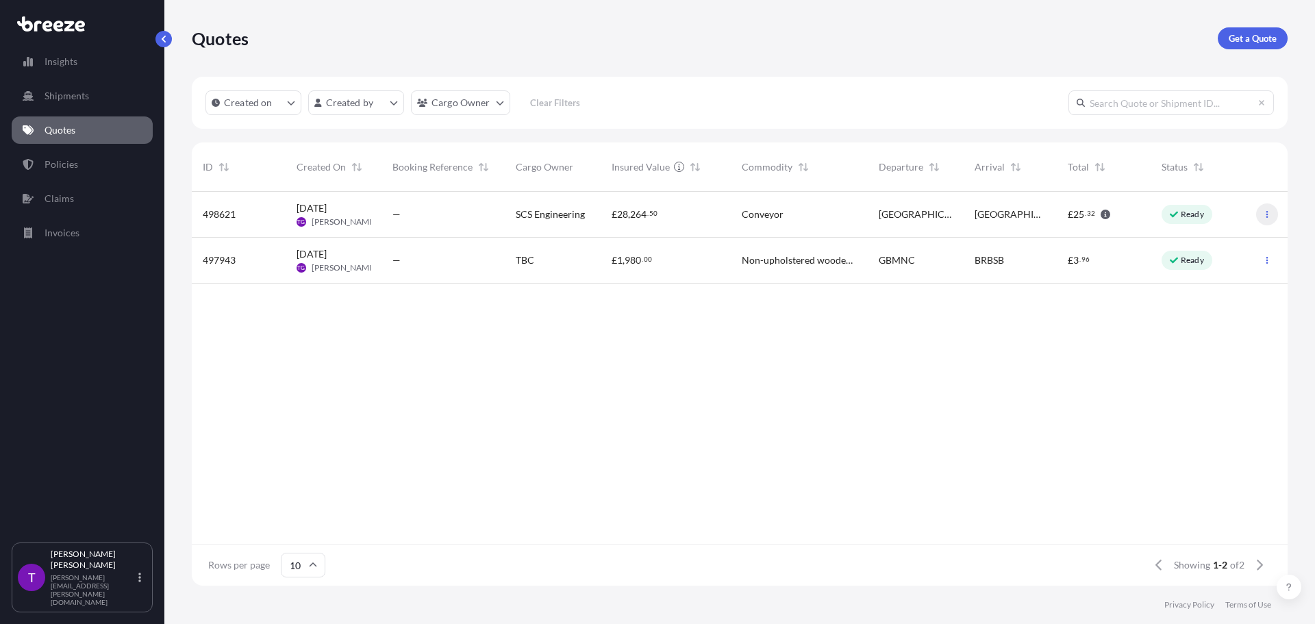
click at [1270, 214] on icon "button" at bounding box center [1267, 214] width 8 height 8
click at [1208, 220] on p "Edit quote" at bounding box center [1201, 217] width 44 height 14
select select "Road"
select select "2"
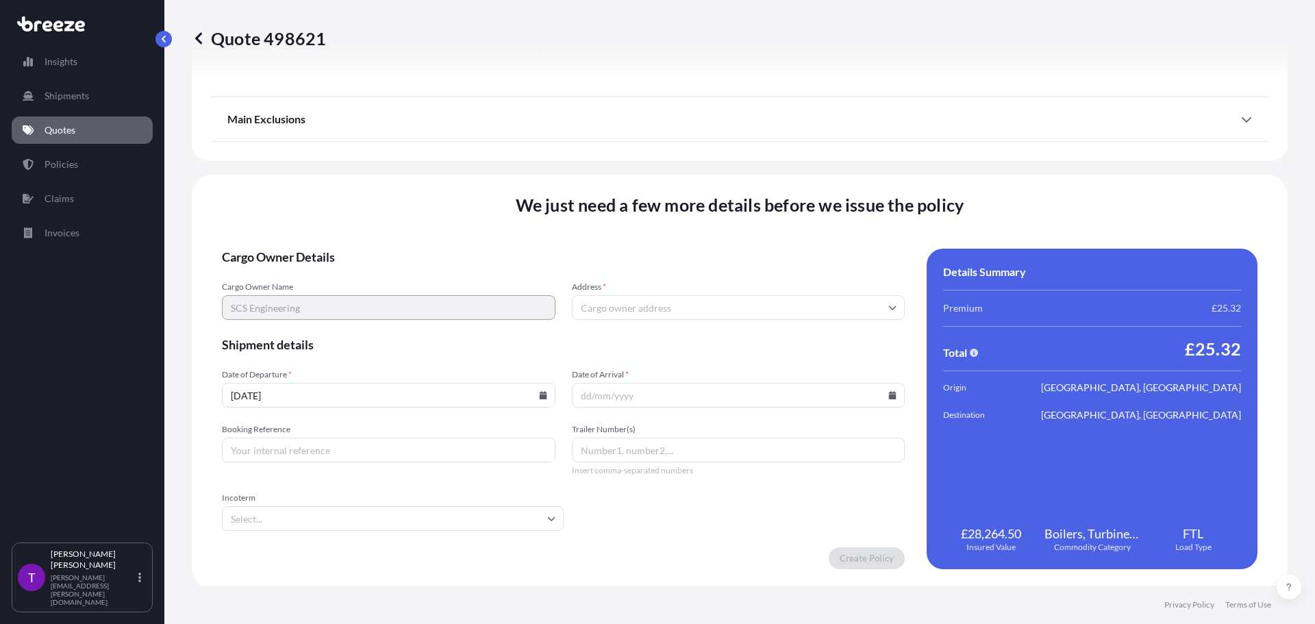
scroll to position [1550, 0]
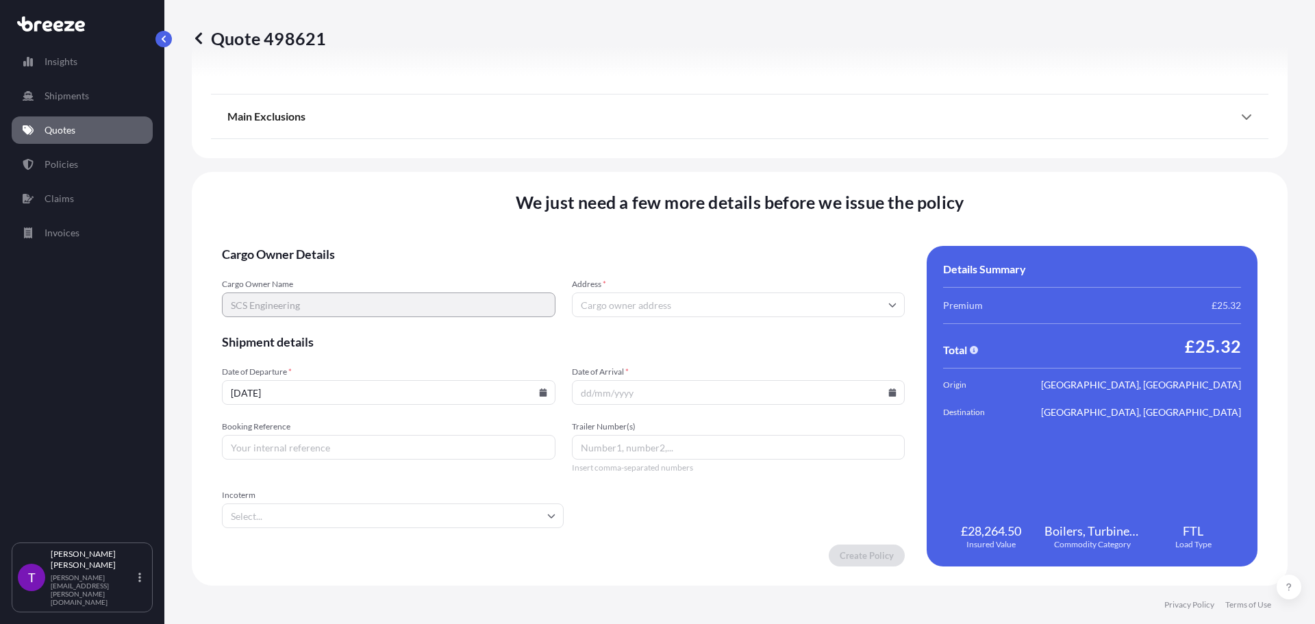
click at [616, 389] on input "Date of Arrival *" at bounding box center [739, 392] width 334 height 25
click at [889, 394] on icon at bounding box center [893, 392] width 8 height 8
click at [673, 169] on button at bounding box center [662, 180] width 22 height 22
click at [758, 244] on button "10" at bounding box center [747, 242] width 22 height 22
type input "[DATE]"
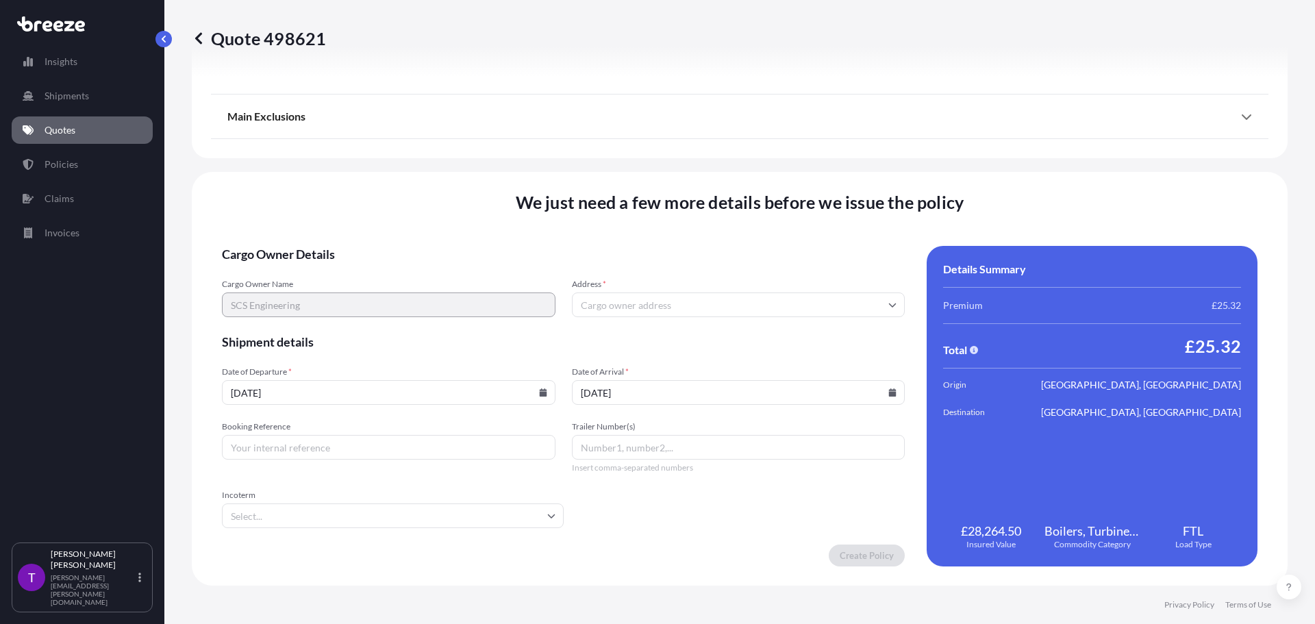
click at [446, 455] on input "Booking Reference" at bounding box center [389, 447] width 334 height 25
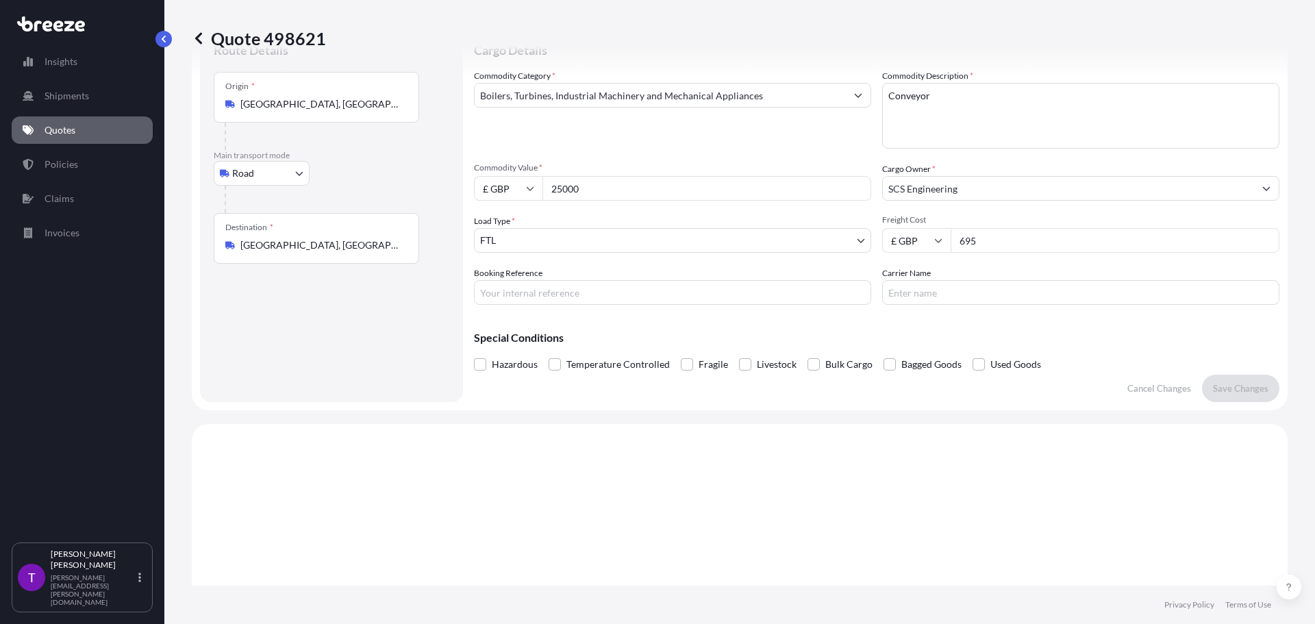
scroll to position [0, 0]
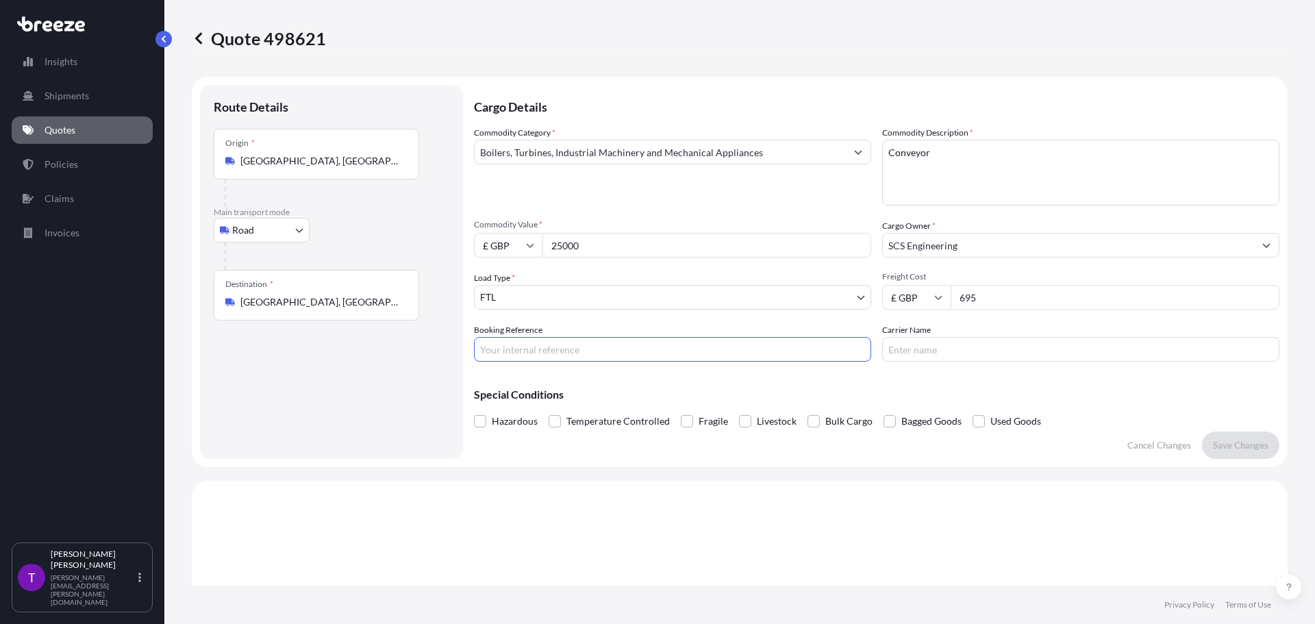
click at [523, 349] on input "Booking Reference" at bounding box center [672, 349] width 397 height 25
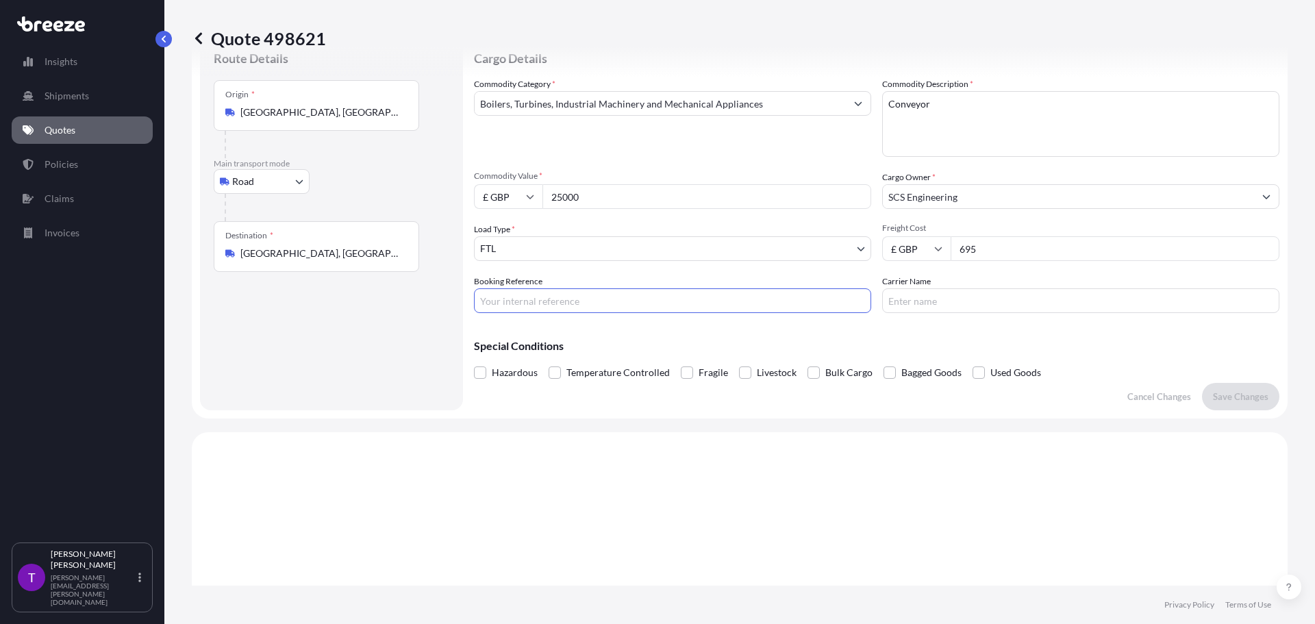
scroll to position [68, 0]
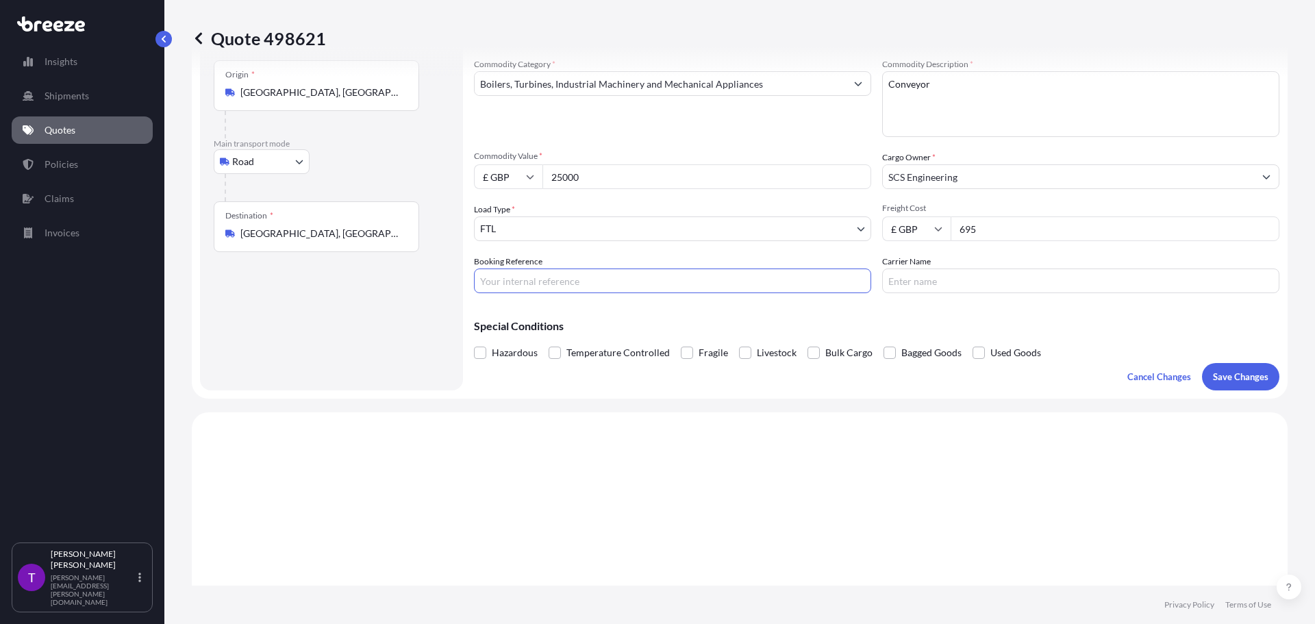
click at [540, 279] on input "Booking Reference" at bounding box center [672, 280] width 397 height 25
click at [529, 284] on input "Booking Reference" at bounding box center [672, 280] width 397 height 25
paste input "OFR2500217"
type input "OFR2500217"
